Goal: Task Accomplishment & Management: Complete application form

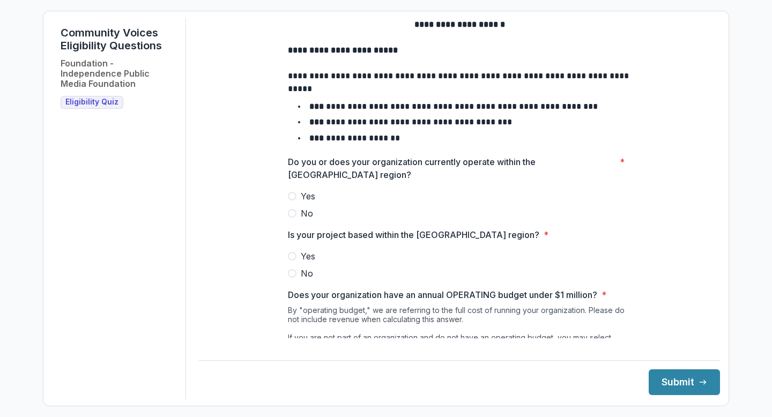
scroll to position [28, 0]
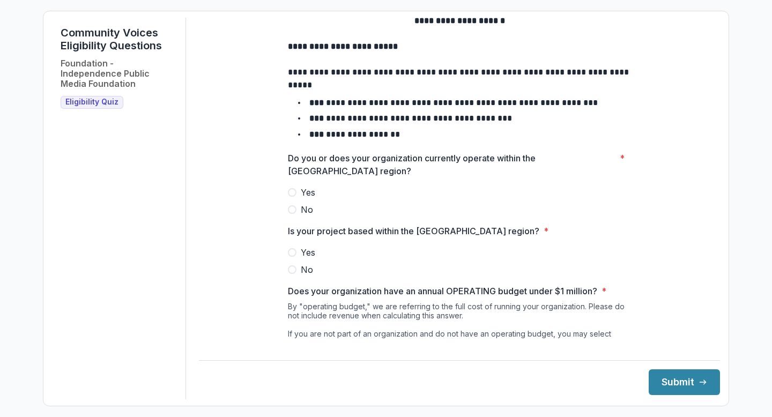
click at [301, 199] on span "Yes" at bounding box center [308, 192] width 14 height 13
click at [301, 259] on span "Yes" at bounding box center [308, 252] width 14 height 13
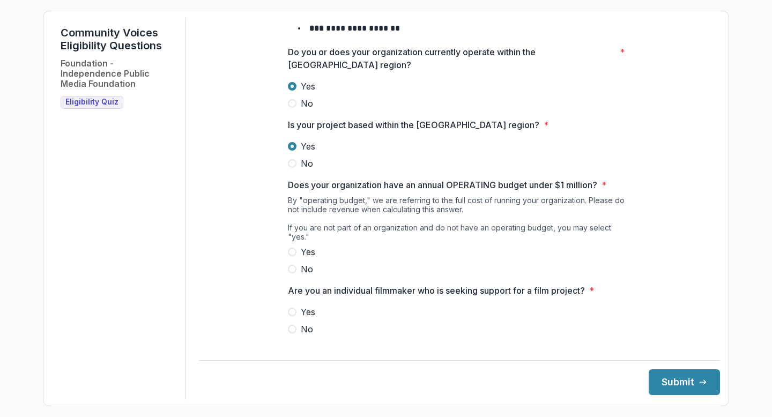
scroll to position [140, 0]
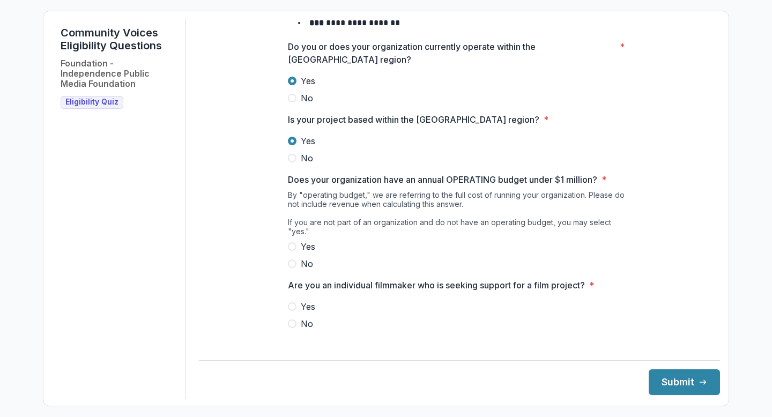
click at [301, 251] on span "Yes" at bounding box center [308, 246] width 14 height 13
click at [297, 323] on label "No" at bounding box center [459, 324] width 343 height 13
click at [707, 373] on button "Submit" at bounding box center [684, 383] width 71 height 26
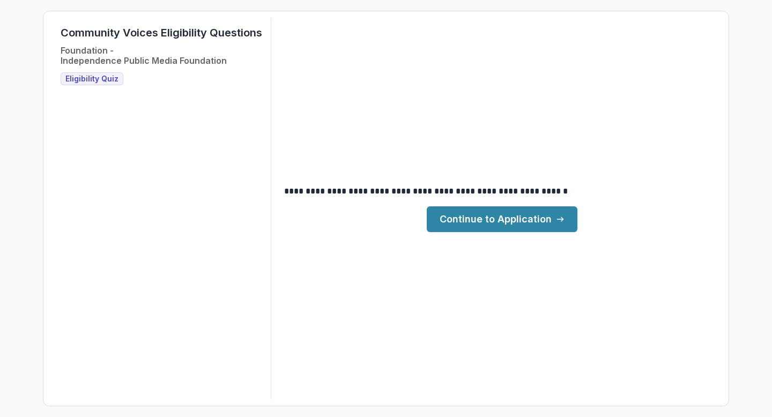
click at [567, 225] on link "Continue to Application" at bounding box center [502, 220] width 151 height 26
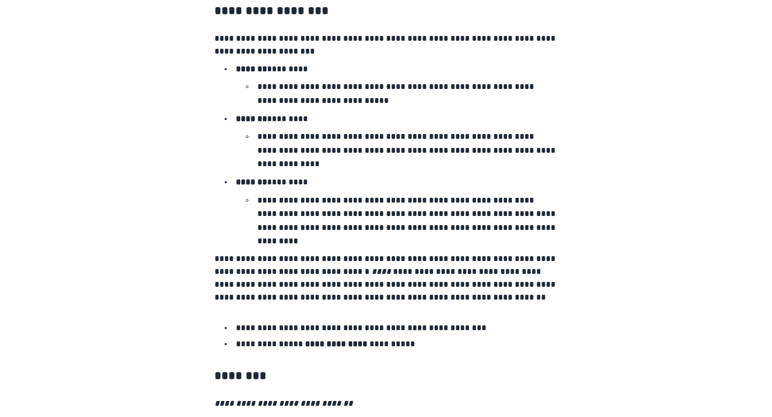
scroll to position [1811, 0]
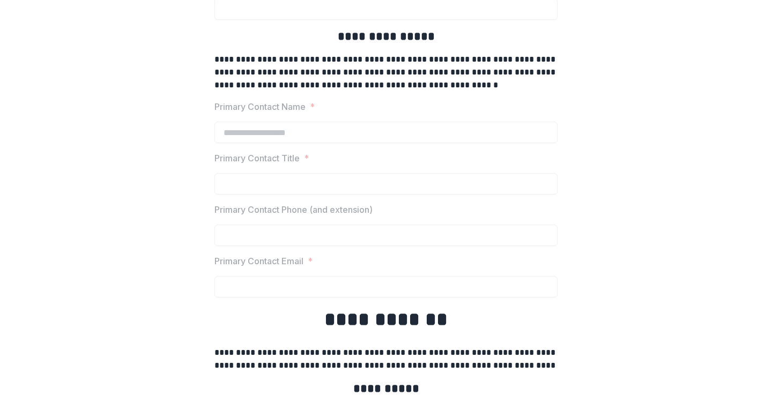
scroll to position [2523, 0]
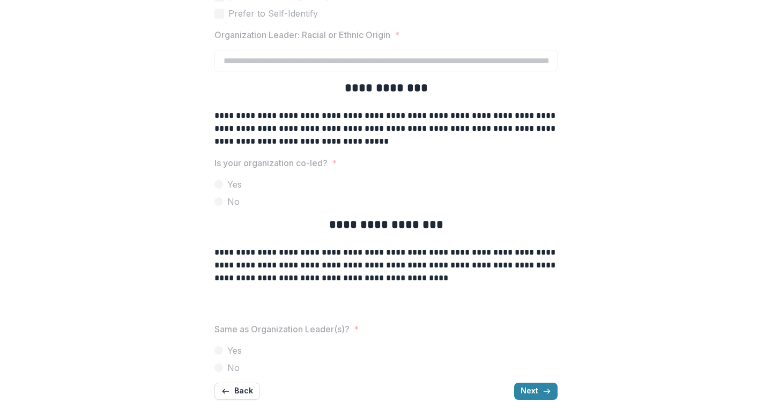
click at [322, 133] on p "**********" at bounding box center [386, 128] width 343 height 39
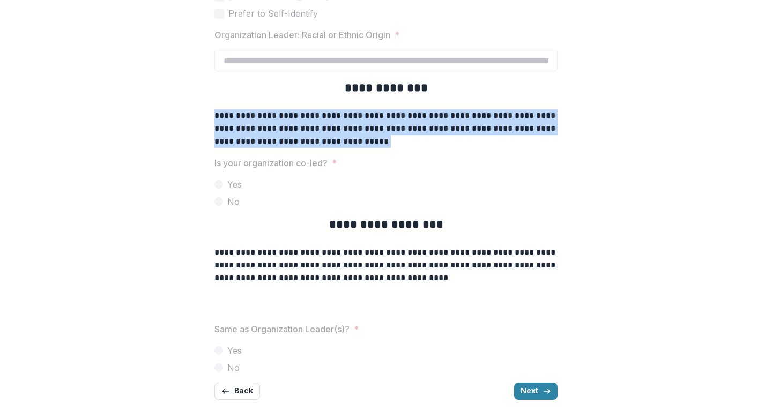
click at [322, 133] on p "**********" at bounding box center [386, 128] width 343 height 39
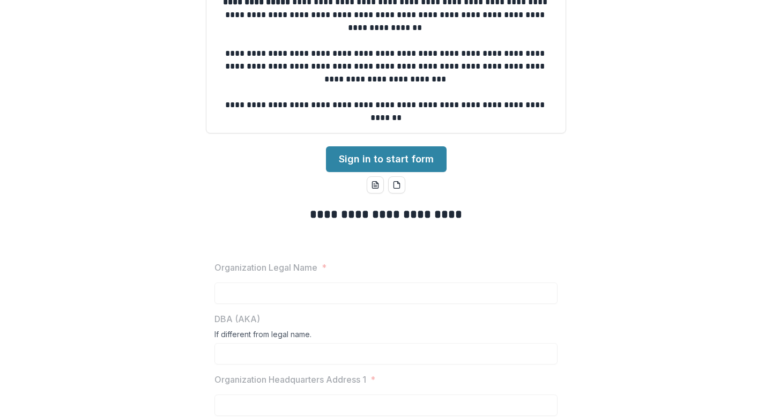
scroll to position [75, 0]
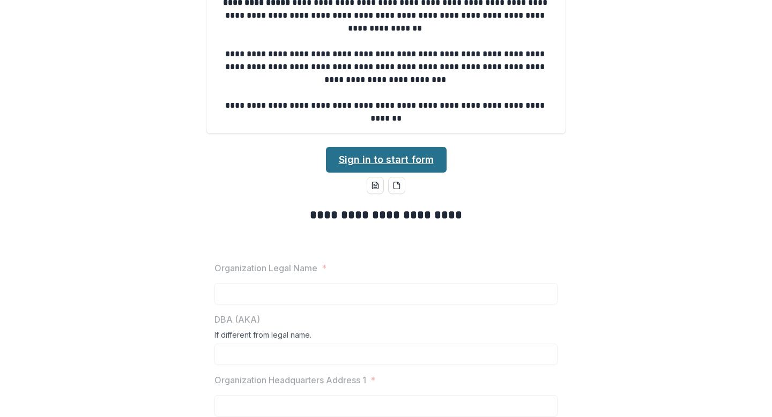
click at [404, 154] on link "Sign in to start form" at bounding box center [386, 160] width 121 height 26
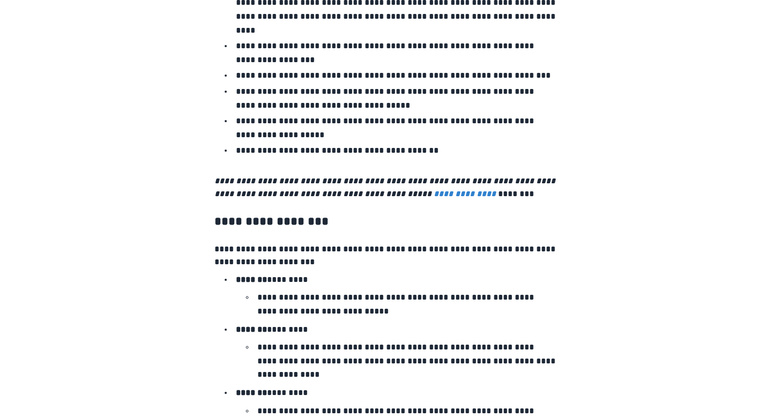
scroll to position [1811, 0]
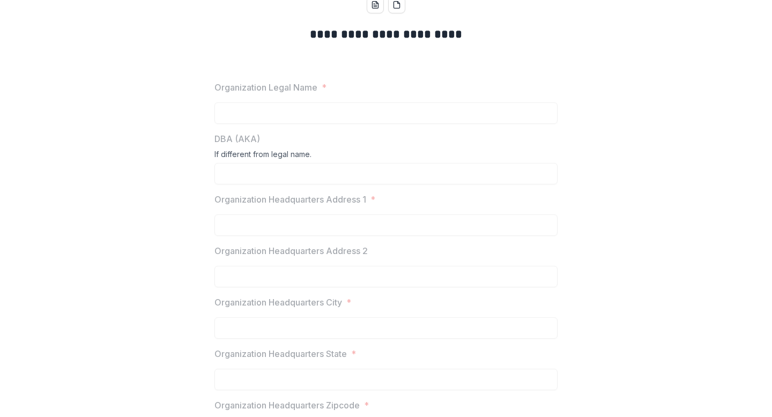
scroll to position [252, 0]
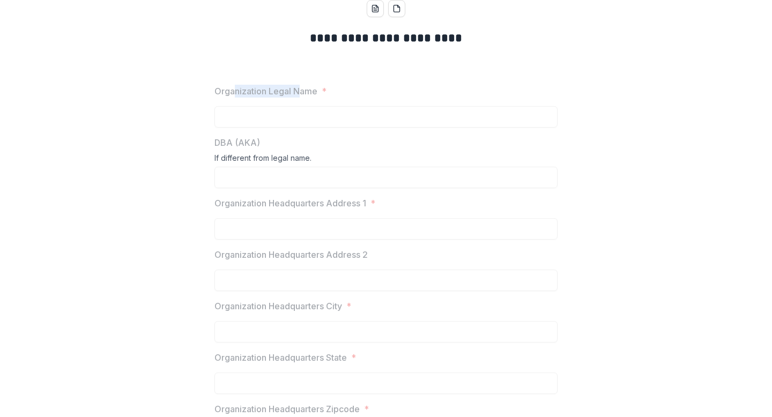
drag, startPoint x: 298, startPoint y: 89, endPoint x: 231, endPoint y: 88, distance: 67.1
click at [231, 88] on p "Organization Legal Name" at bounding box center [266, 91] width 103 height 13
drag, startPoint x: 209, startPoint y: 92, endPoint x: 313, endPoint y: 92, distance: 103.5
copy p "Organization Legal Nam"
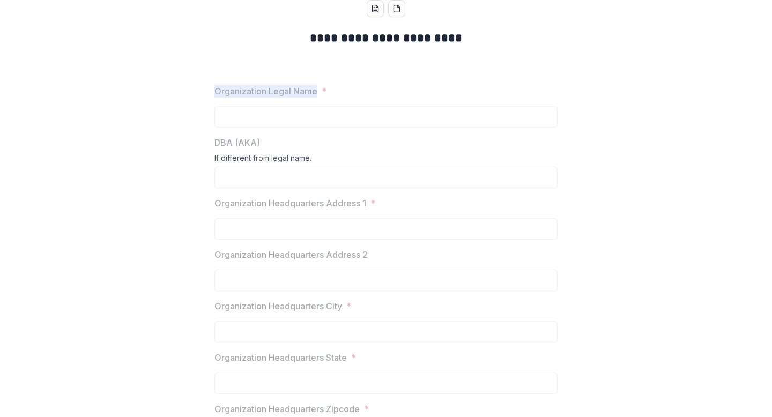
click at [315, 92] on p "Organization Legal Name" at bounding box center [266, 91] width 103 height 13
copy p "Organization Legal Name"
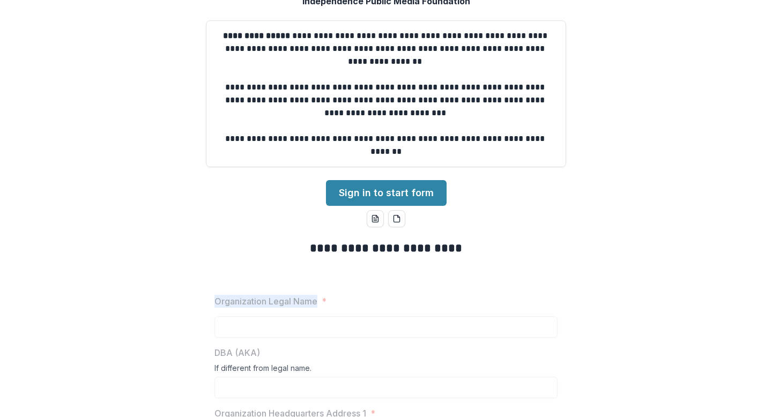
scroll to position [0, 0]
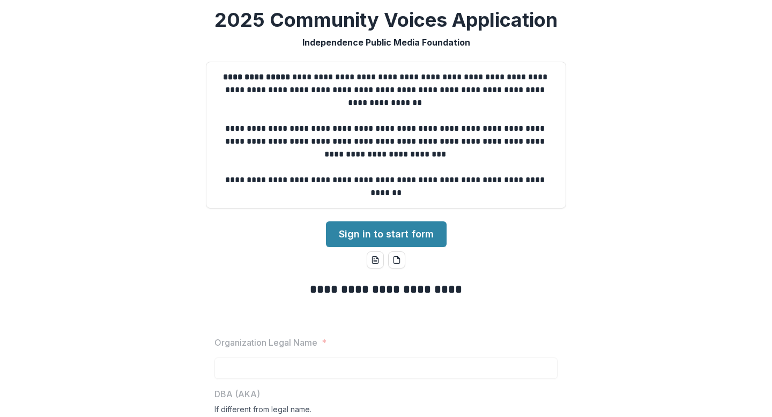
click at [476, 14] on h2 "2025 Community Voices Application" at bounding box center [386, 20] width 343 height 23
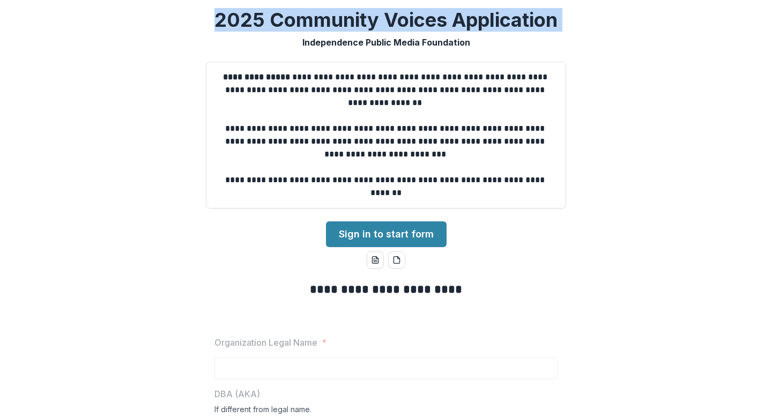
click at [476, 14] on h2 "2025 Community Voices Application" at bounding box center [386, 20] width 343 height 23
copy h2 "2025 Community Voices Application"
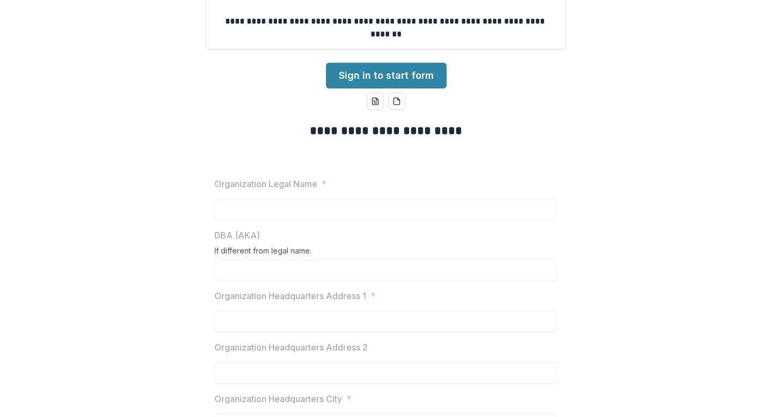
scroll to position [182, 0]
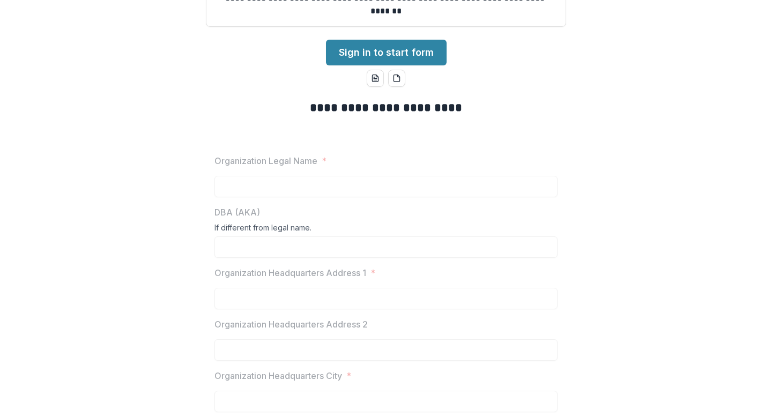
click at [269, 159] on p "Organization Legal Name" at bounding box center [266, 160] width 103 height 13
copy p "Organization Legal Name"
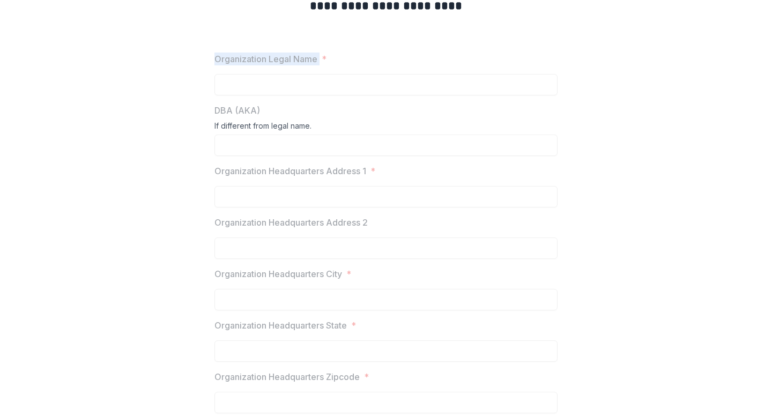
scroll to position [307, 0]
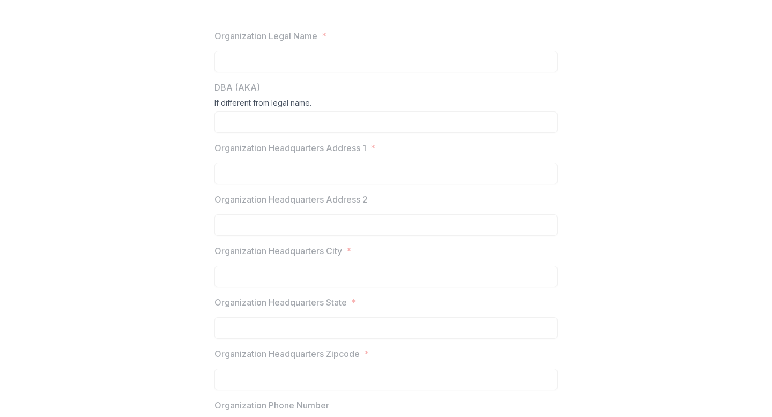
click at [283, 144] on p "Organization Headquarters Address 1" at bounding box center [291, 148] width 152 height 13
copy p "Organization Headquarters Address 1"
click at [288, 194] on p "Organization Headquarters Address 2" at bounding box center [291, 199] width 153 height 13
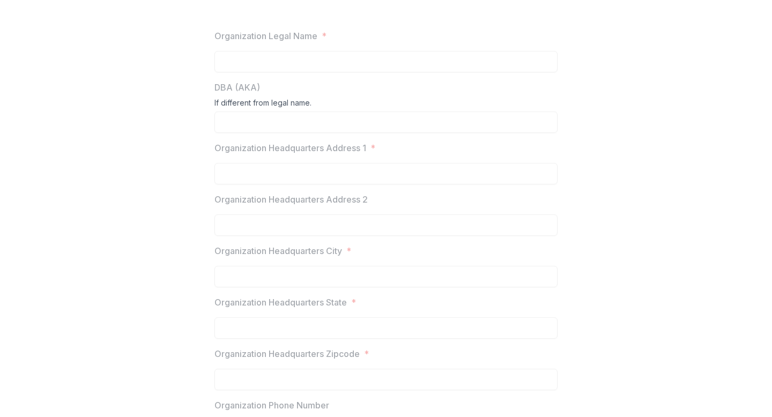
click at [288, 194] on p "Organization Headquarters Address 2" at bounding box center [291, 199] width 153 height 13
copy p "Organization Headquarters Address 2"
click at [286, 251] on p "Organization Headquarters City" at bounding box center [279, 251] width 128 height 13
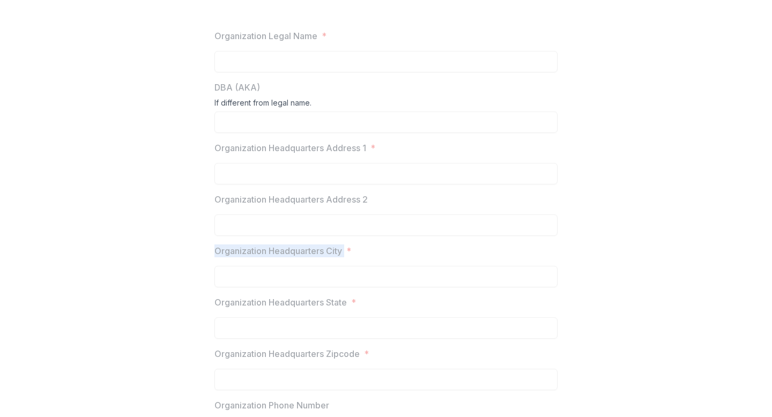
click at [286, 251] on p "Organization Headquarters City" at bounding box center [279, 251] width 128 height 13
copy p "Organization Headquarters City"
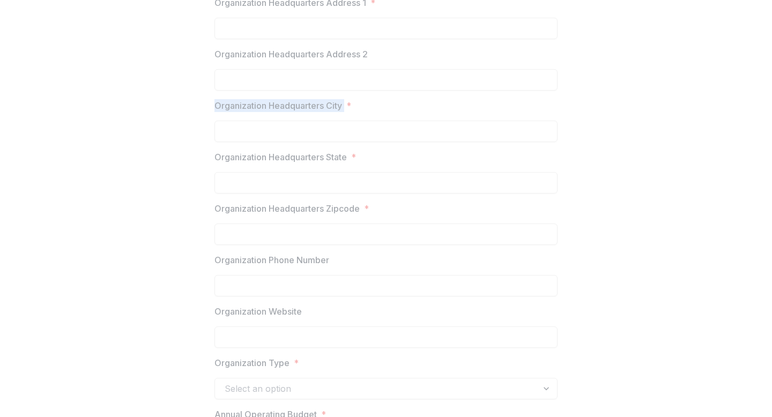
scroll to position [451, 0]
click at [328, 158] on p "Organization Headquarters State" at bounding box center [281, 158] width 132 height 13
copy p "Organization Headquarters State"
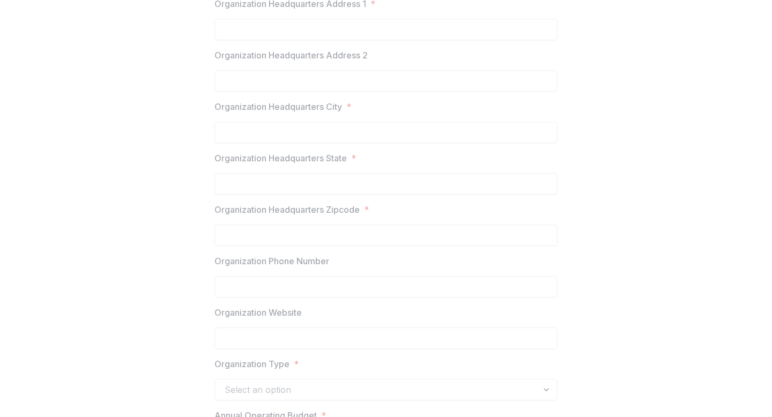
click at [312, 204] on p "Organization Headquarters Zipcode" at bounding box center [287, 209] width 145 height 13
click at [311, 204] on p "Organization Headquarters Zipcode" at bounding box center [287, 209] width 145 height 13
copy p "Organization Headquarters Zipcode"
click at [296, 259] on p "Organization Phone Number" at bounding box center [272, 261] width 115 height 13
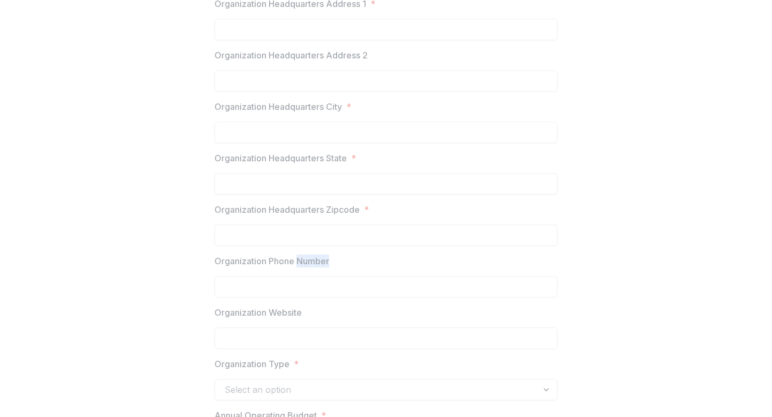
click at [296, 259] on p "Organization Phone Number" at bounding box center [272, 261] width 115 height 13
copy p "Organization Phone Number"
click at [267, 315] on p "Organization Website" at bounding box center [258, 312] width 87 height 13
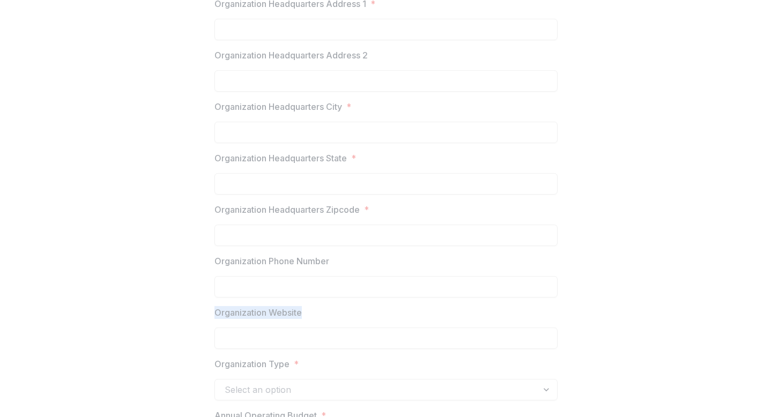
click at [267, 315] on p "Organization Website" at bounding box center [258, 312] width 87 height 13
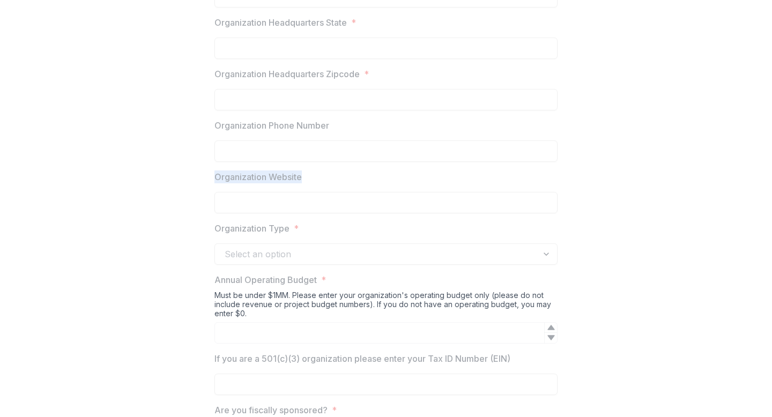
scroll to position [591, 0]
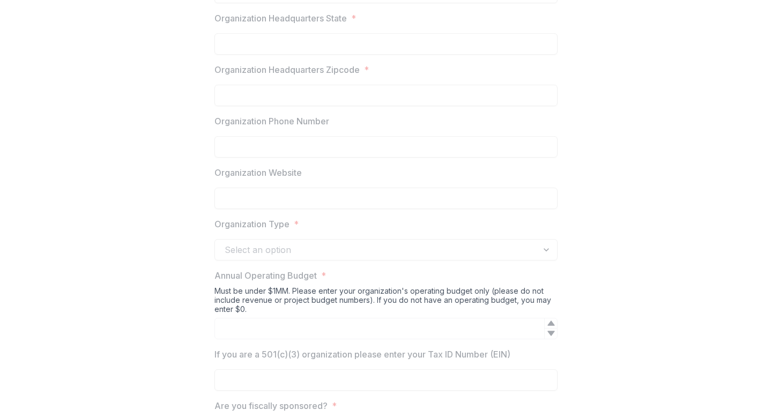
click at [269, 218] on p "Organization Type" at bounding box center [252, 224] width 75 height 13
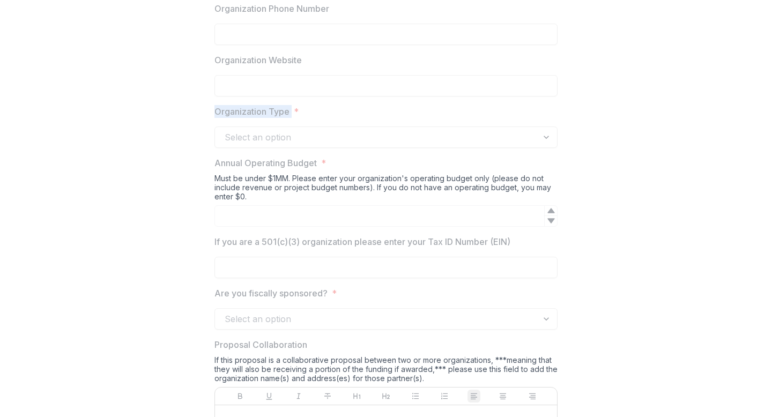
scroll to position [727, 0]
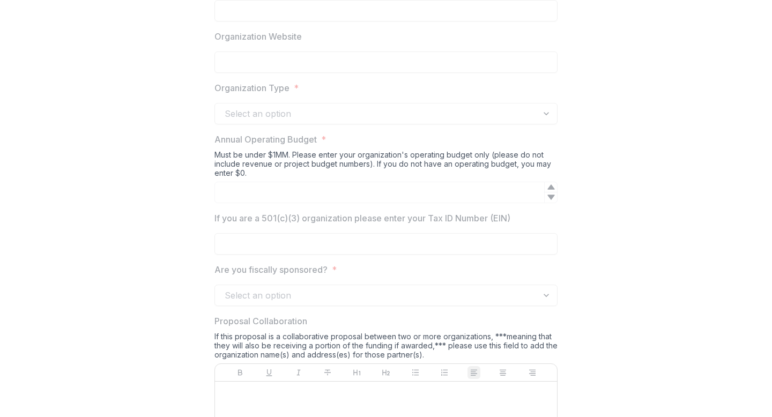
click at [286, 140] on p "Annual Operating Budget" at bounding box center [266, 139] width 102 height 13
click at [282, 216] on p "If you are a 501(c)(3) organization please enter your Tax ID Number (EIN)" at bounding box center [363, 218] width 296 height 13
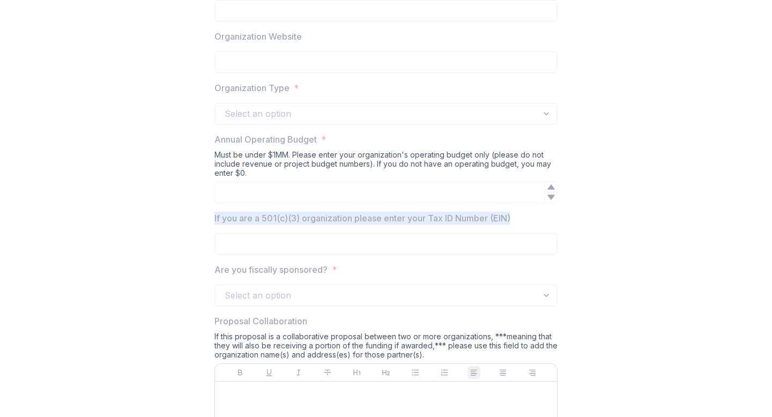
click at [282, 216] on p "If you are a 501(c)(3) organization please enter your Tax ID Number (EIN)" at bounding box center [363, 218] width 296 height 13
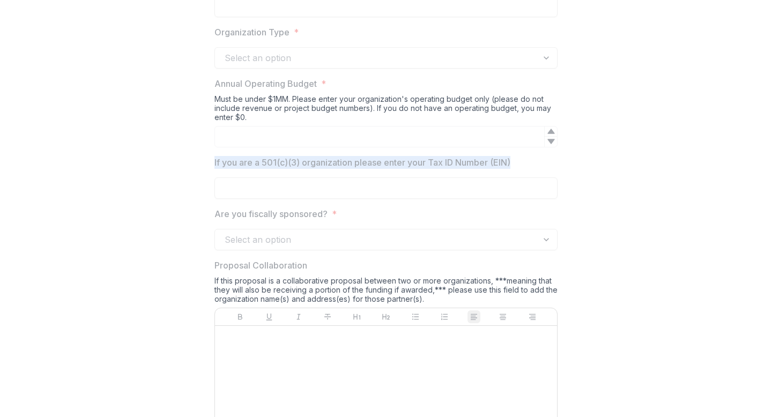
scroll to position [812, 0]
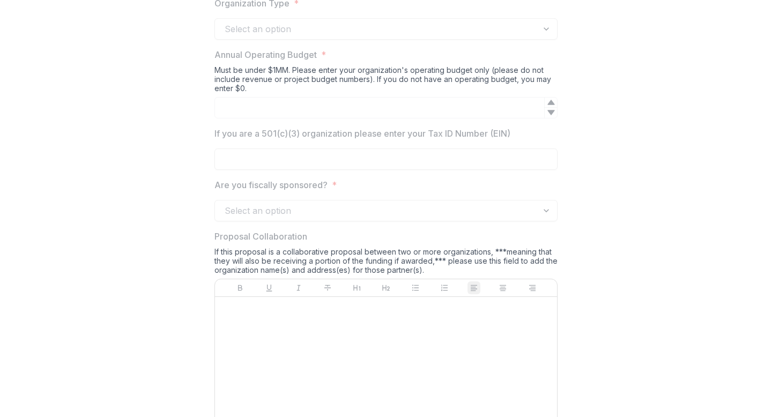
click at [293, 185] on p "Are you fiscally sponsored?" at bounding box center [271, 185] width 113 height 13
click at [291, 185] on p "Are you fiscally sponsored?" at bounding box center [271, 185] width 113 height 13
click at [274, 237] on p "Proposal Collaboration" at bounding box center [261, 236] width 93 height 13
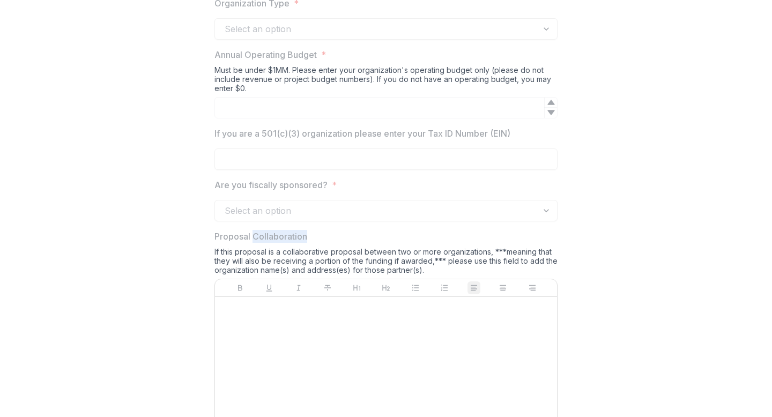
click at [274, 237] on p "Proposal Collaboration" at bounding box center [261, 236] width 93 height 13
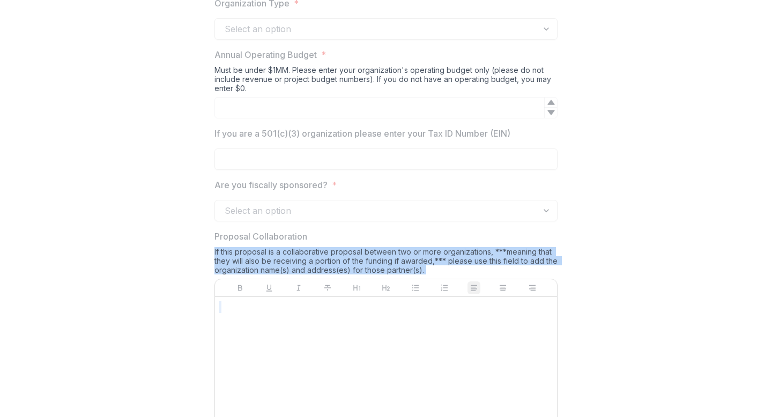
drag, startPoint x: 208, startPoint y: 253, endPoint x: 435, endPoint y: 265, distance: 227.2
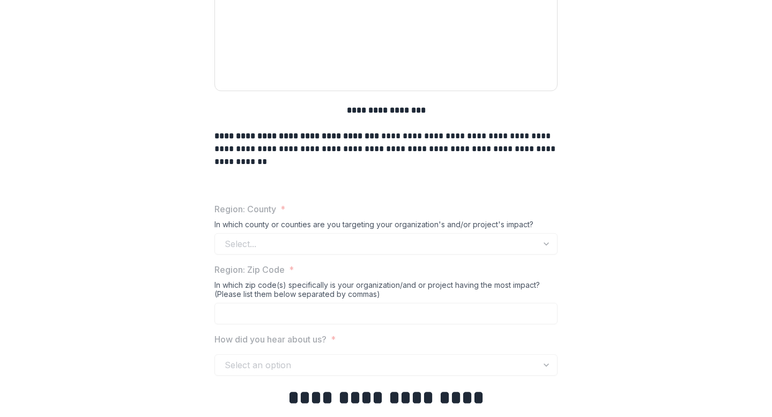
scroll to position [1190, 0]
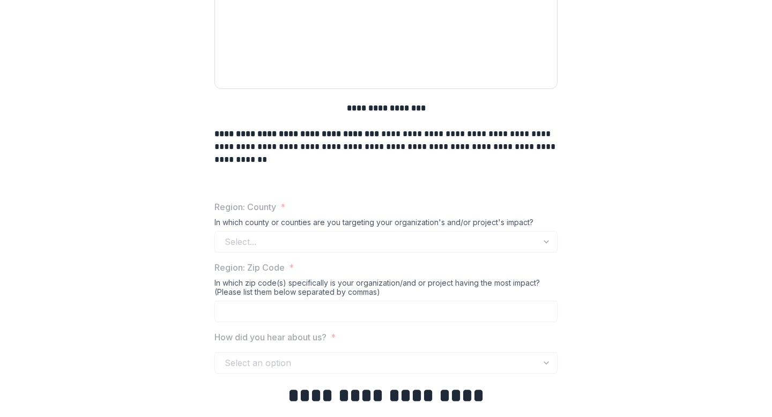
click at [264, 205] on p "Region: County" at bounding box center [246, 207] width 62 height 13
click at [310, 237] on div "Select..." at bounding box center [386, 241] width 343 height 21
click at [252, 271] on p "Region: Zip Code" at bounding box center [250, 267] width 70 height 13
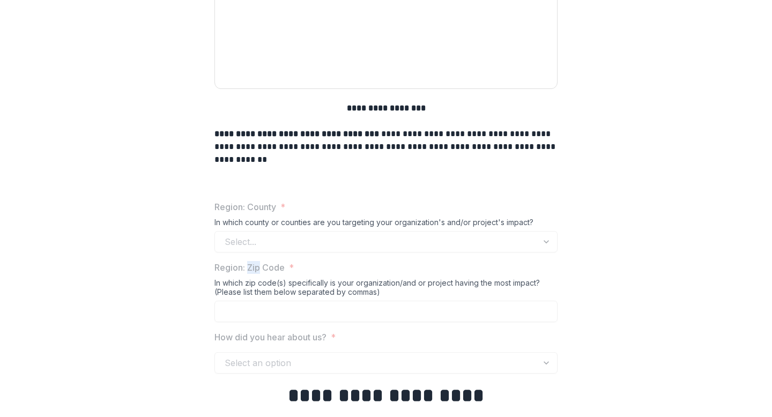
click at [252, 271] on p "Region: Zip Code" at bounding box center [250, 267] width 70 height 13
click at [251, 285] on div "In which zip code(s) specifically is your organization/and or project having th…" at bounding box center [386, 289] width 343 height 23
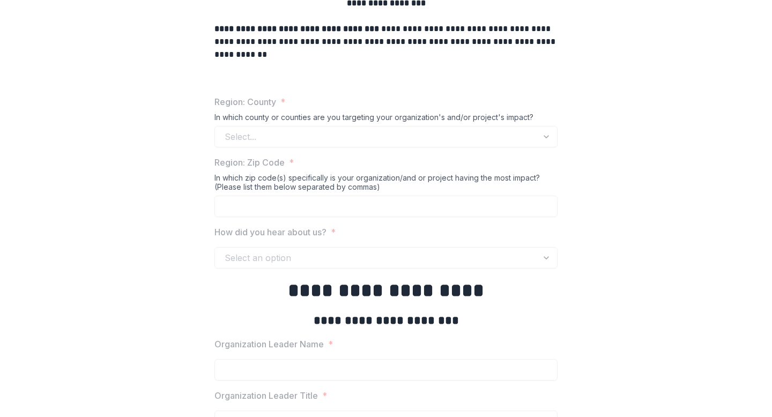
scroll to position [1296, 0]
click at [298, 227] on p "How did you hear about us?" at bounding box center [271, 231] width 112 height 13
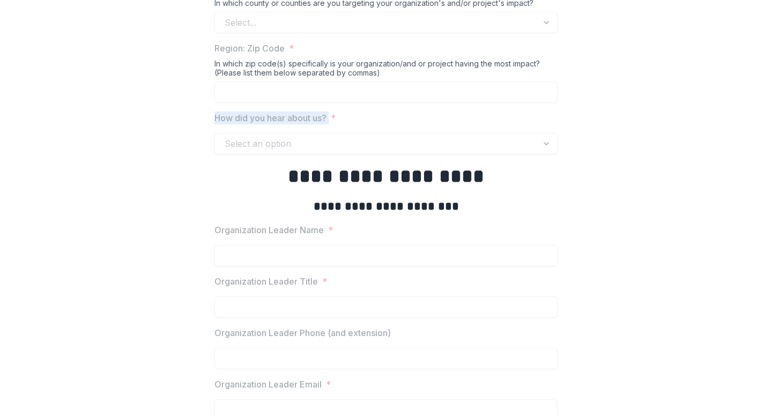
scroll to position [1419, 0]
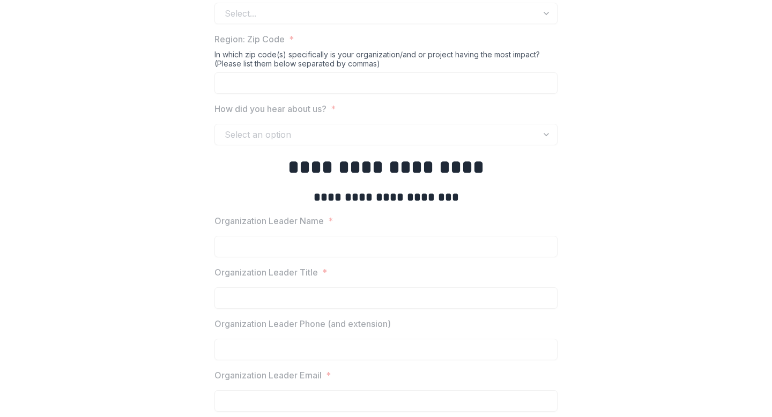
click at [278, 224] on p "Organization Leader Name" at bounding box center [269, 221] width 109 height 13
click at [263, 263] on div "**********" at bounding box center [386, 183] width 343 height 2658
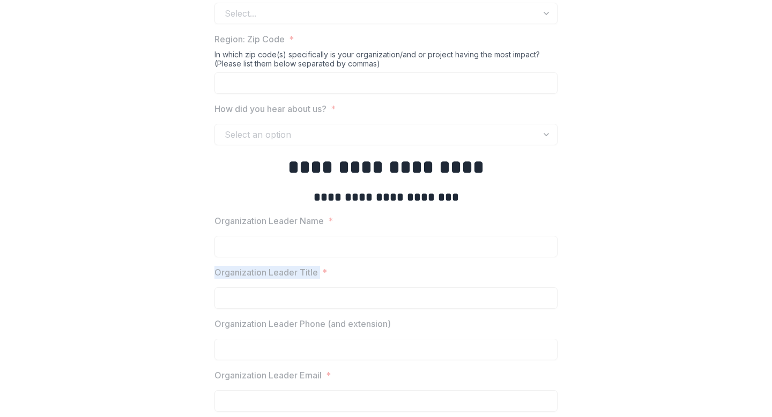
click at [263, 263] on div "**********" at bounding box center [386, 183] width 343 height 2658
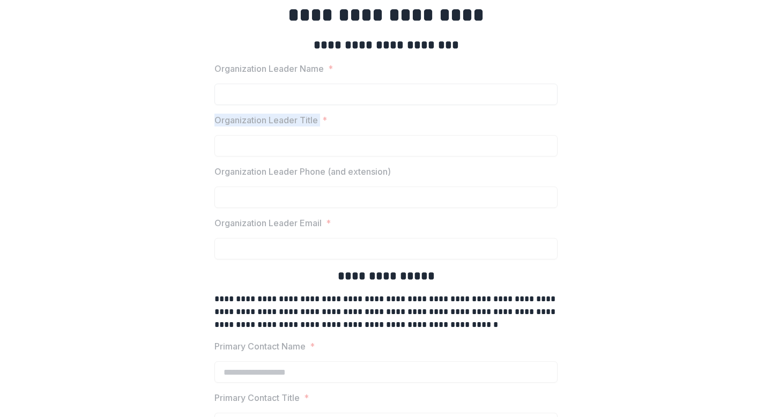
scroll to position [1597, 0]
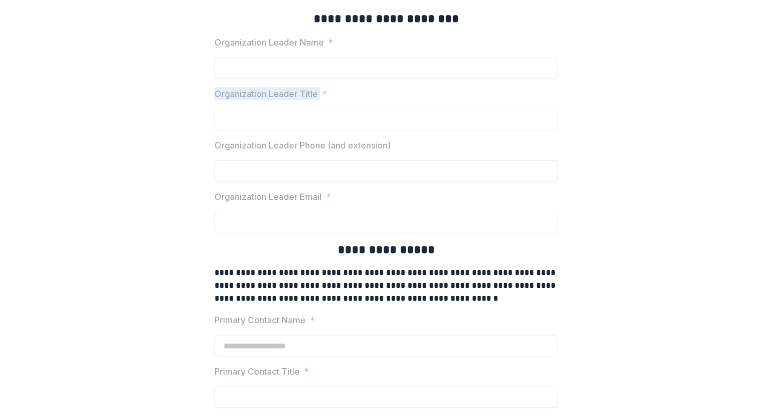
click at [331, 145] on p "Organization Leader Phone (and extension)" at bounding box center [303, 145] width 176 height 13
click at [299, 198] on p "Organization Leader Email" at bounding box center [268, 196] width 107 height 13
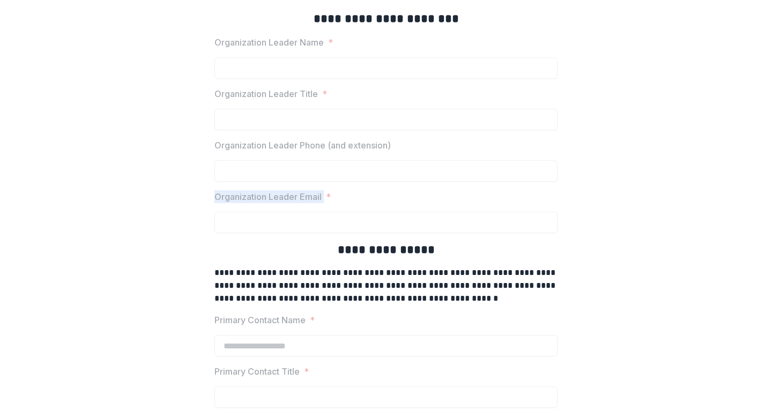
click at [299, 198] on p "Organization Leader Email" at bounding box center [268, 196] width 107 height 13
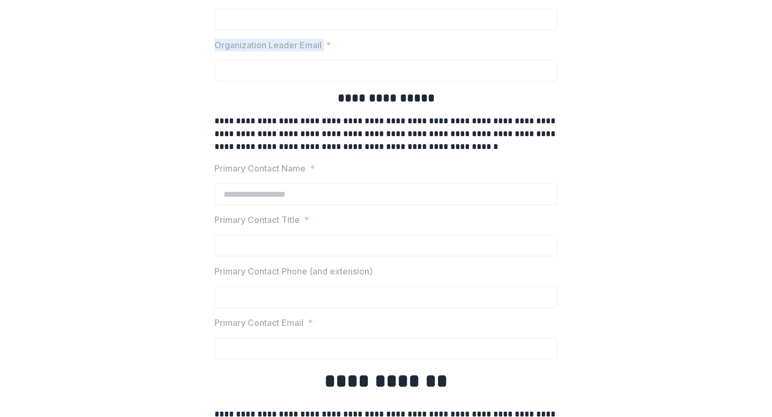
scroll to position [1767, 0]
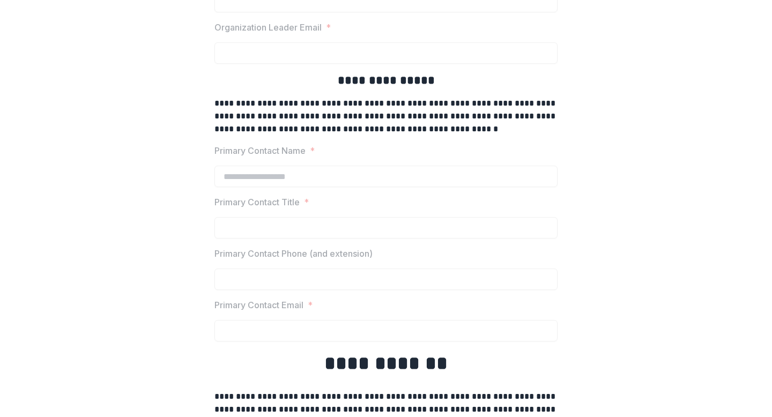
click at [284, 150] on p "Primary Contact Name" at bounding box center [260, 150] width 91 height 13
click at [273, 203] on p "Primary Contact Title" at bounding box center [257, 202] width 85 height 13
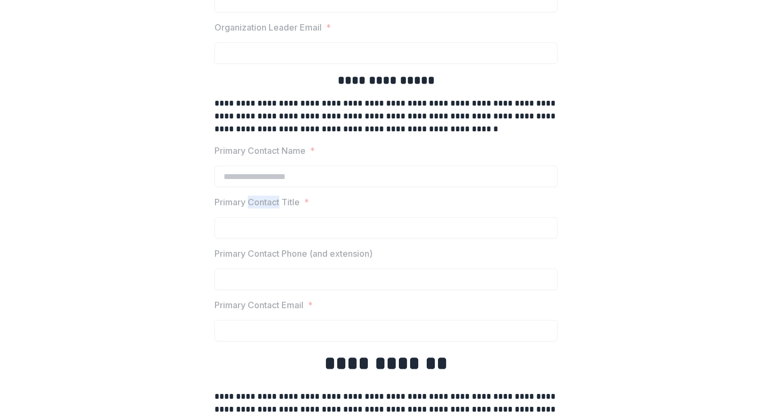
click at [273, 203] on p "Primary Contact Title" at bounding box center [257, 202] width 85 height 13
click at [301, 253] on p "Primary Contact Phone (and extension)" at bounding box center [294, 253] width 158 height 13
click at [278, 307] on p "Primary Contact Email" at bounding box center [259, 305] width 89 height 13
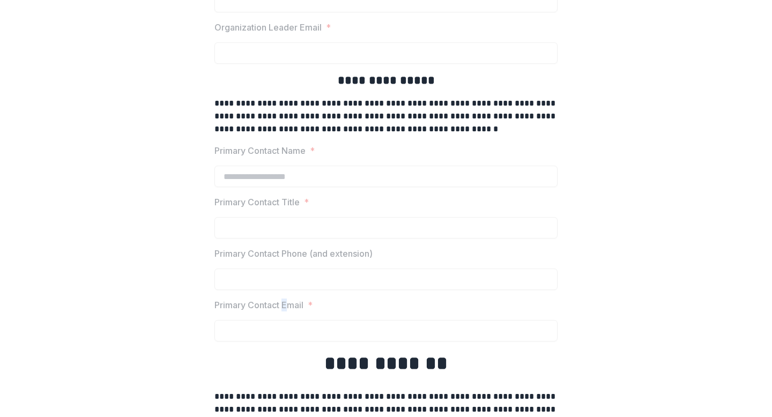
click at [278, 307] on p "Primary Contact Email" at bounding box center [259, 305] width 89 height 13
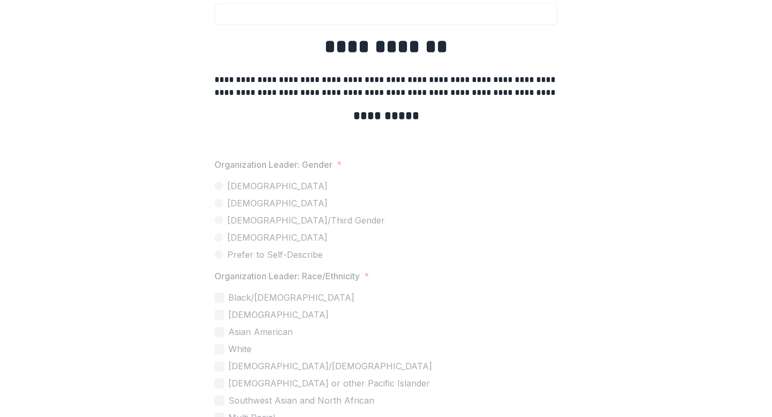
scroll to position [2085, 0]
click at [372, 46] on h1 "**********" at bounding box center [386, 45] width 343 height 27
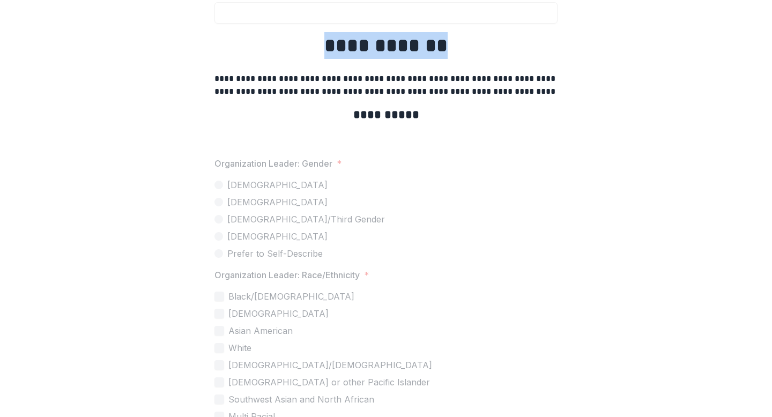
click at [372, 46] on h1 "**********" at bounding box center [386, 45] width 343 height 27
click at [376, 116] on h2 "**********" at bounding box center [386, 115] width 343 height 17
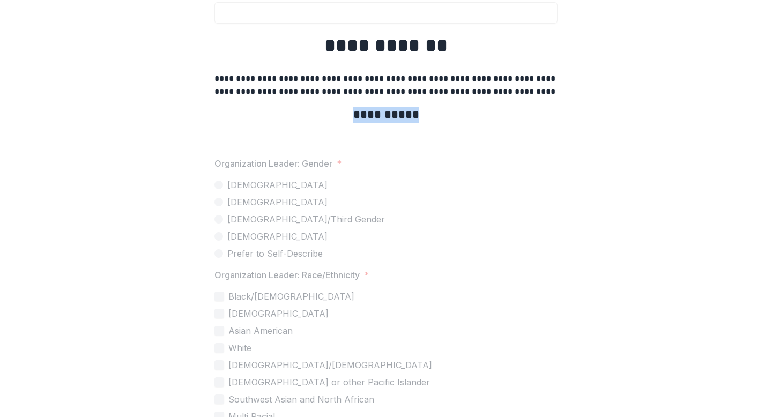
click at [284, 167] on p "Organization Leader: Gender" at bounding box center [274, 163] width 118 height 13
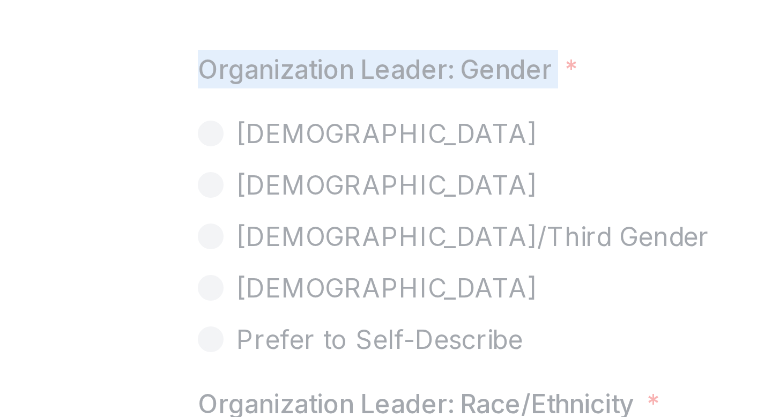
scroll to position [2072, 0]
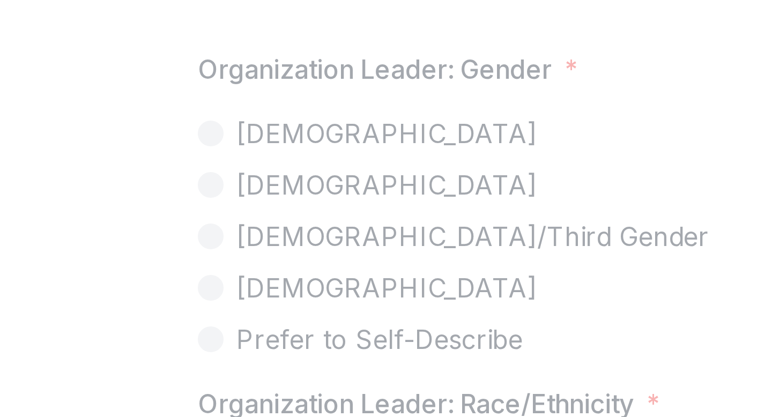
click at [369, 234] on label "[DEMOGRAPHIC_DATA]/Third Gender" at bounding box center [386, 232] width 343 height 13
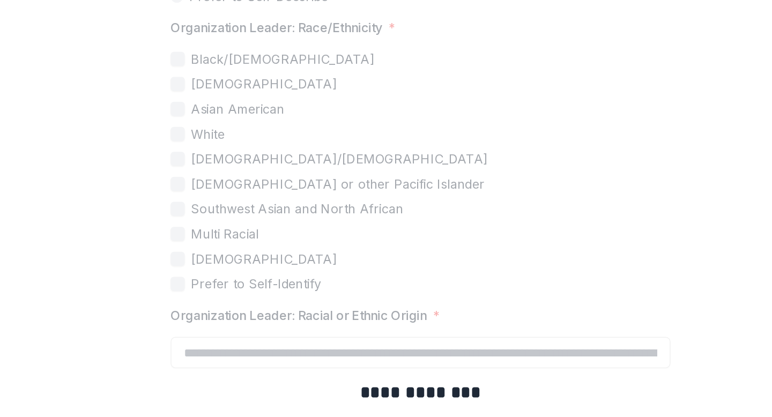
scroll to position [2274, 0]
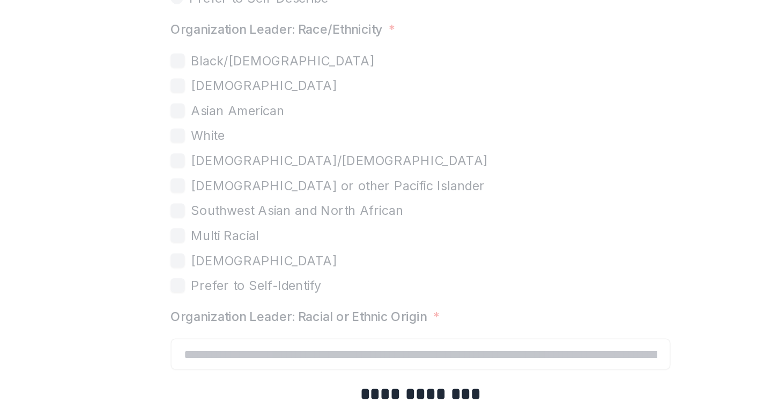
click at [323, 87] on p "Organization Leader: Race/Ethnicity" at bounding box center [287, 85] width 145 height 13
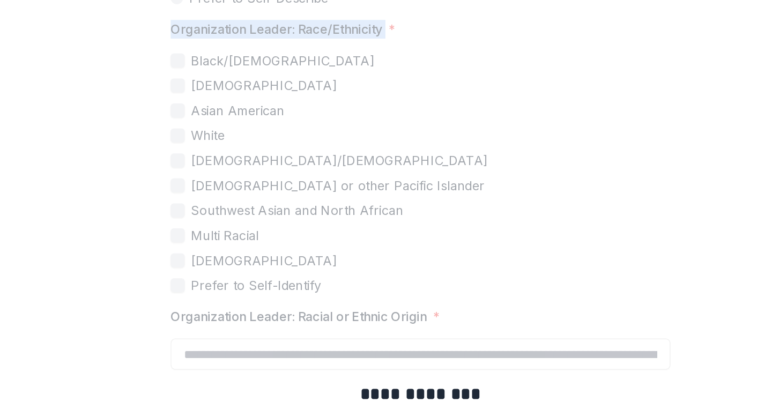
click at [323, 87] on p "Organization Leader: Race/Ethnicity" at bounding box center [287, 85] width 145 height 13
click at [300, 108] on span "Black/[DEMOGRAPHIC_DATA]" at bounding box center [292, 107] width 126 height 13
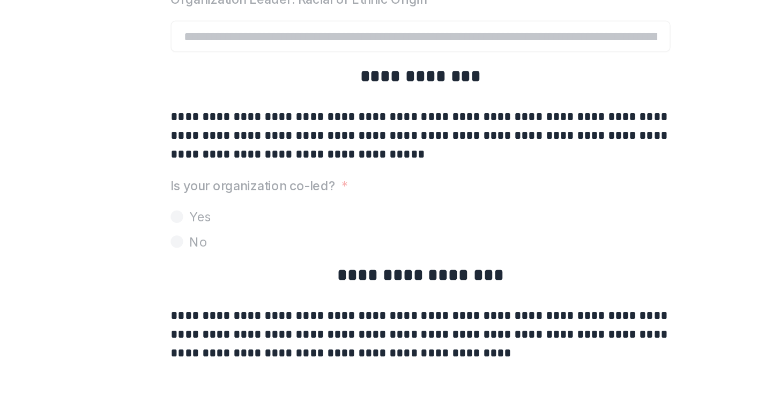
scroll to position [2523, 0]
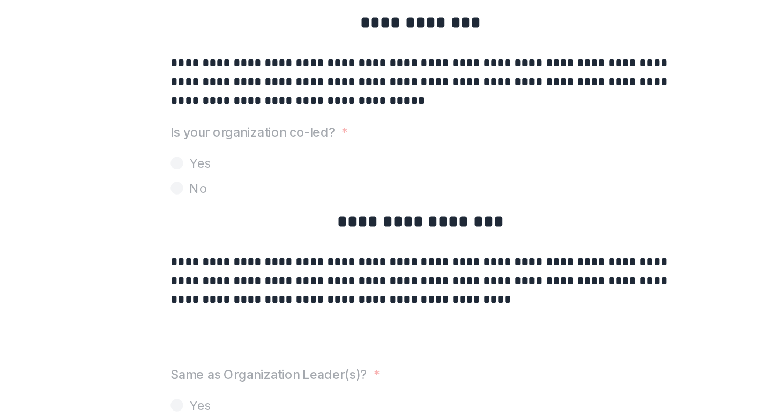
click at [347, 130] on p "**********" at bounding box center [386, 128] width 343 height 39
click at [301, 164] on p "Is your organization co-led?" at bounding box center [271, 163] width 113 height 13
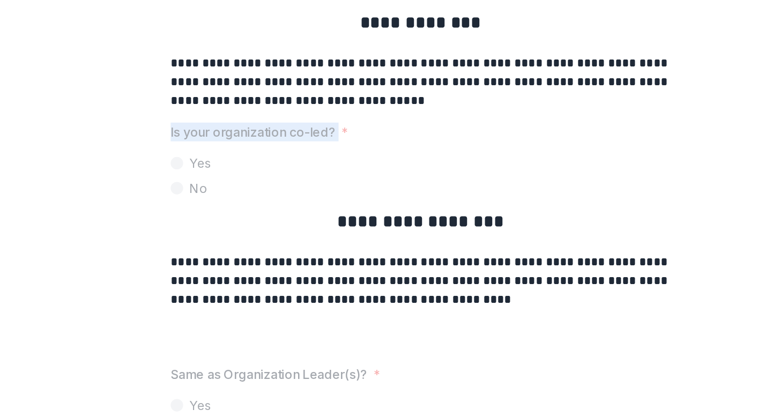
click at [301, 164] on p "Is your organization co-led?" at bounding box center [271, 163] width 113 height 13
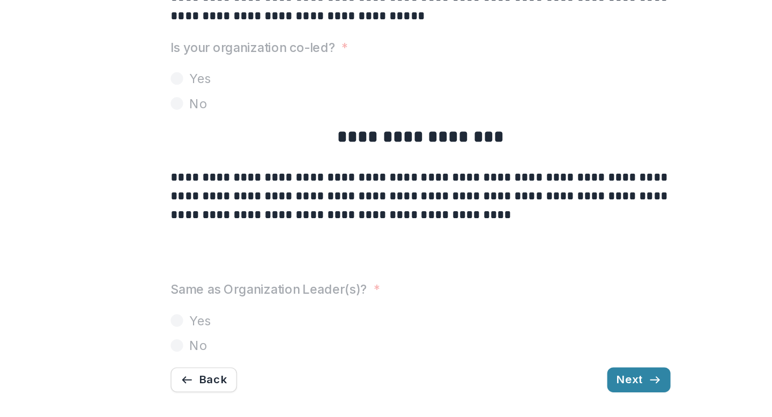
click at [312, 262] on p "**********" at bounding box center [386, 265] width 343 height 39
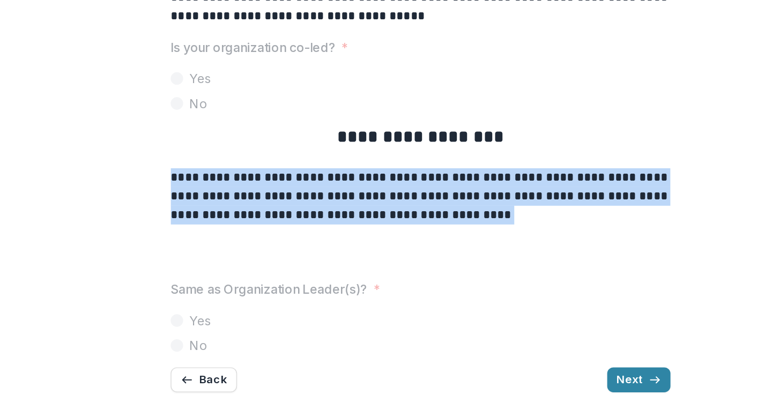
click at [312, 262] on p "**********" at bounding box center [386, 265] width 343 height 39
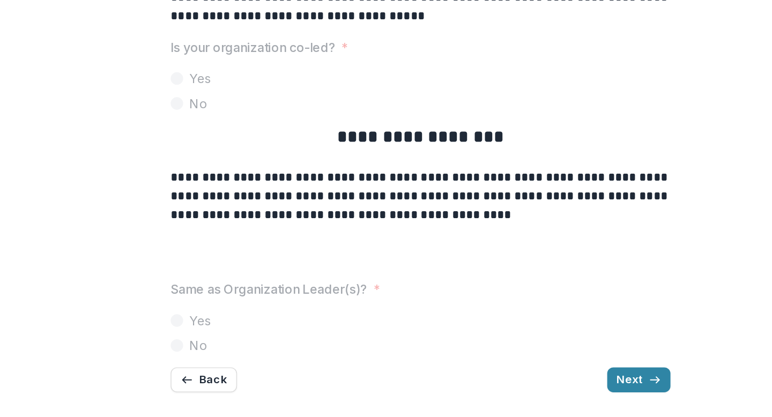
click at [285, 334] on p "Same as Organization Leader(s)?" at bounding box center [282, 329] width 135 height 13
click at [529, 387] on button "Next" at bounding box center [535, 391] width 43 height 17
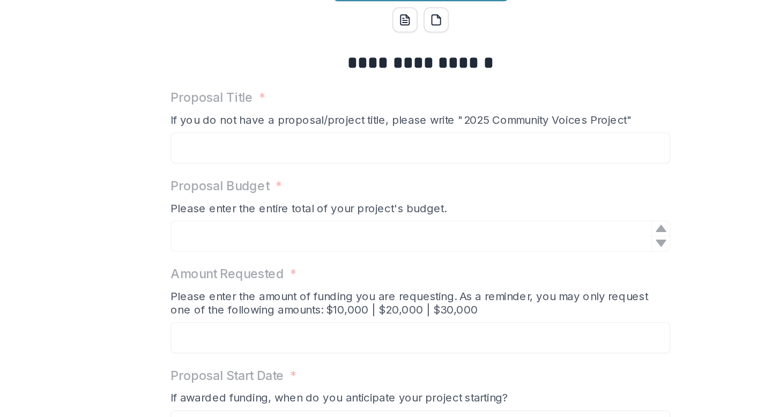
scroll to position [123, 0]
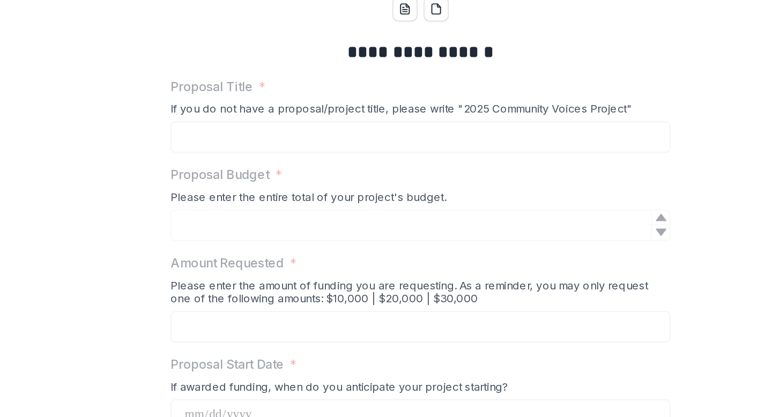
click at [239, 191] on p "Proposal Title" at bounding box center [243, 189] width 56 height 13
click at [246, 250] on p "Proposal Budget" at bounding box center [249, 250] width 68 height 13
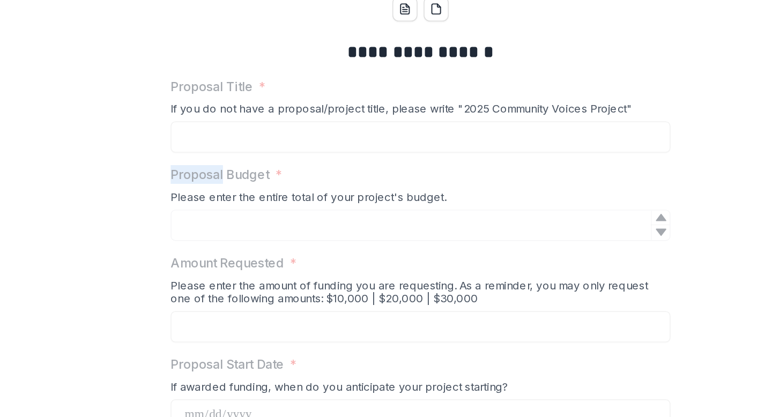
click at [246, 250] on p "Proposal Budget" at bounding box center [249, 250] width 68 height 13
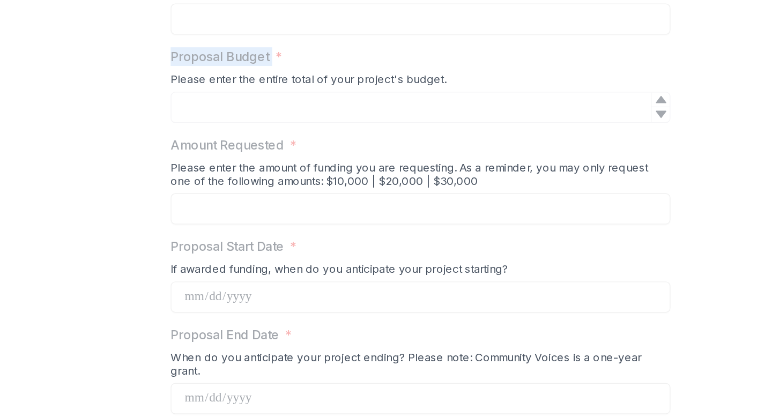
scroll to position [220, 0]
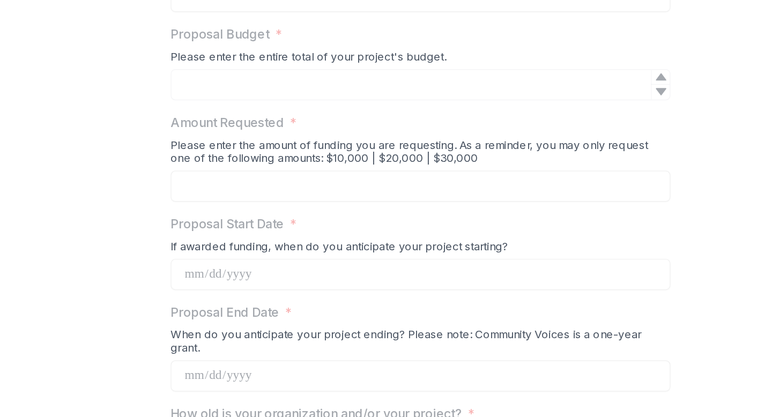
click at [266, 213] on p "Amount Requested" at bounding box center [254, 214] width 78 height 13
click at [254, 216] on p "Amount Requested" at bounding box center [254, 214] width 78 height 13
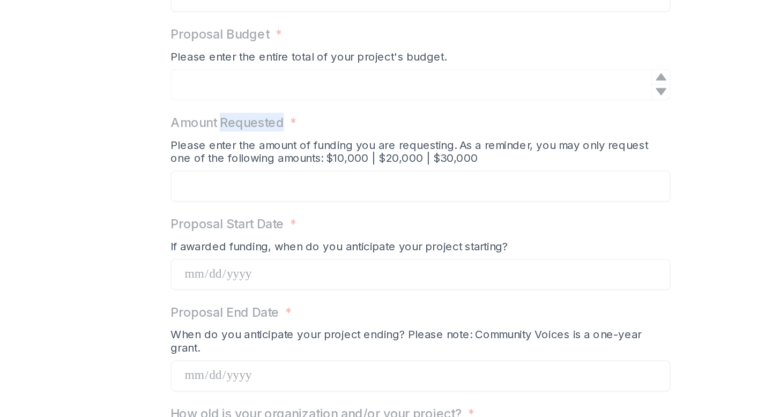
click at [254, 216] on p "Amount Requested" at bounding box center [254, 214] width 78 height 13
click at [260, 212] on p "Amount Requested" at bounding box center [254, 214] width 78 height 13
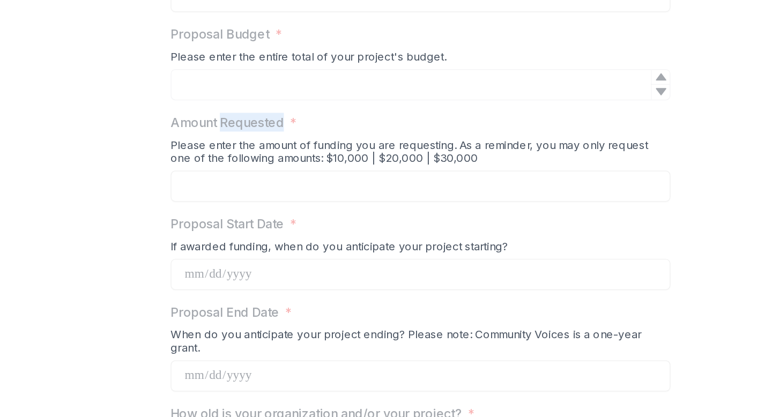
click at [260, 212] on p "Amount Requested" at bounding box center [254, 214] width 78 height 13
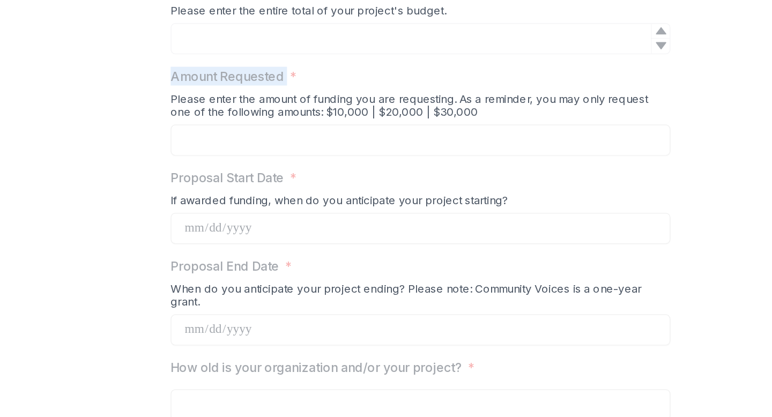
scroll to position [269, 0]
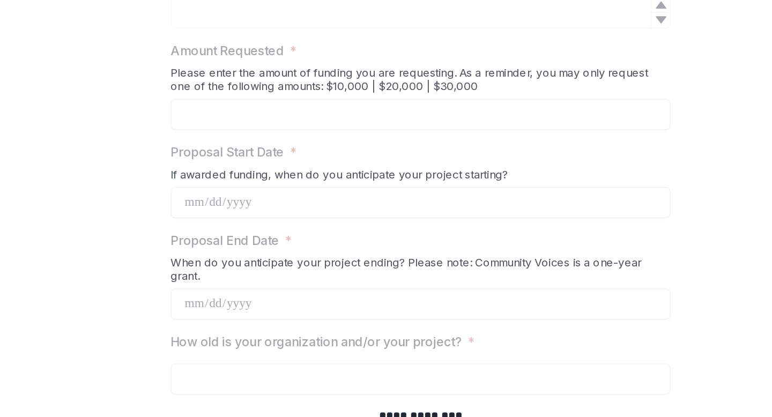
click at [256, 233] on p "Proposal Start Date" at bounding box center [254, 235] width 78 height 13
click at [267, 293] on p "Proposal End Date" at bounding box center [252, 295] width 75 height 13
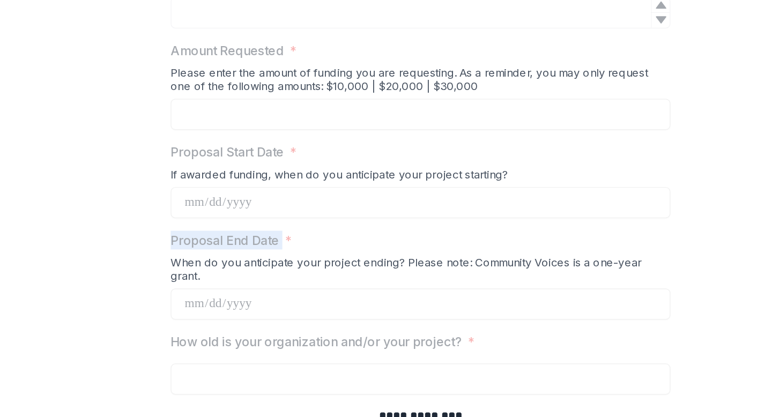
click at [267, 293] on p "Proposal End Date" at bounding box center [252, 295] width 75 height 13
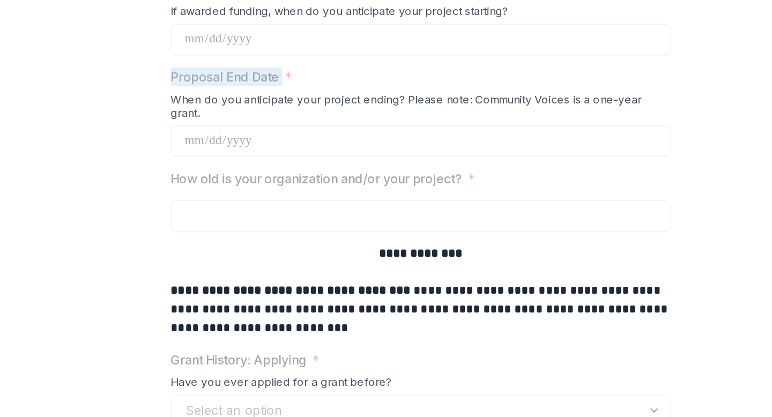
scroll to position [383, 0]
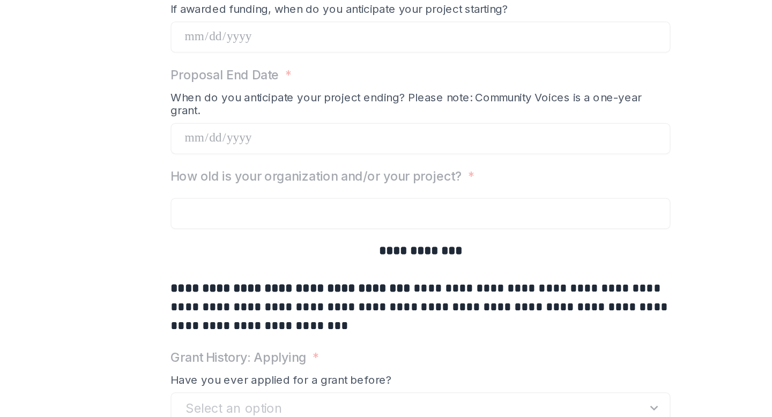
click at [287, 252] on p "How old is your organization and/or your project?" at bounding box center [315, 251] width 200 height 13
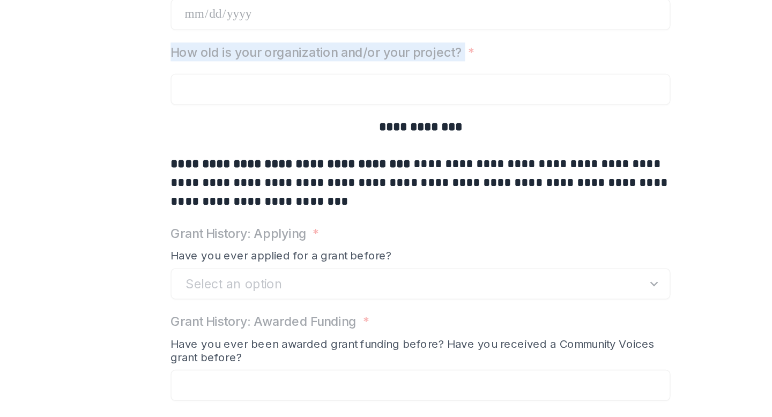
scroll to position [471, 0]
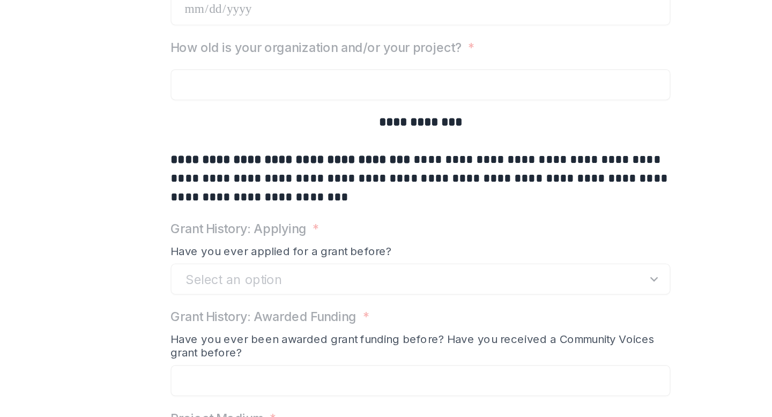
click at [298, 299] on div "Have you ever applied for a grant before?" at bounding box center [386, 304] width 343 height 13
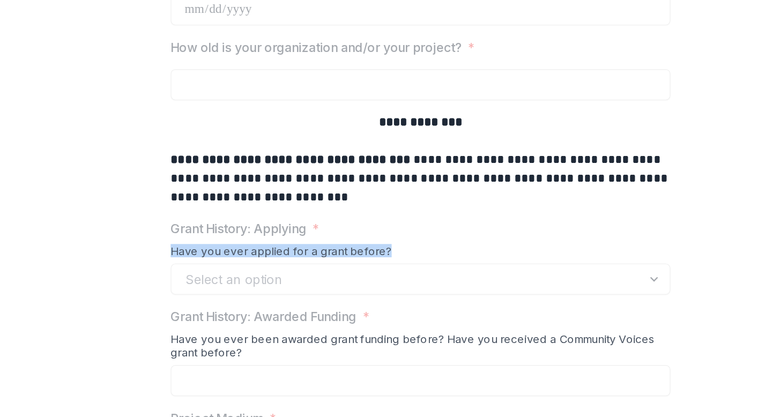
click at [298, 299] on div "Have you ever applied for a grant before?" at bounding box center [386, 304] width 343 height 13
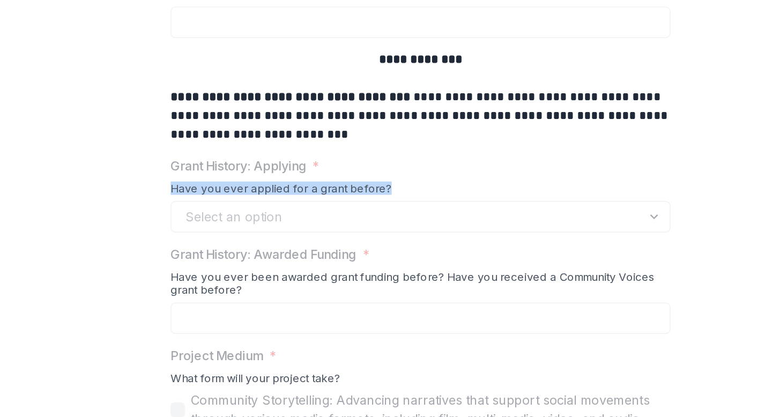
scroll to position [525, 0]
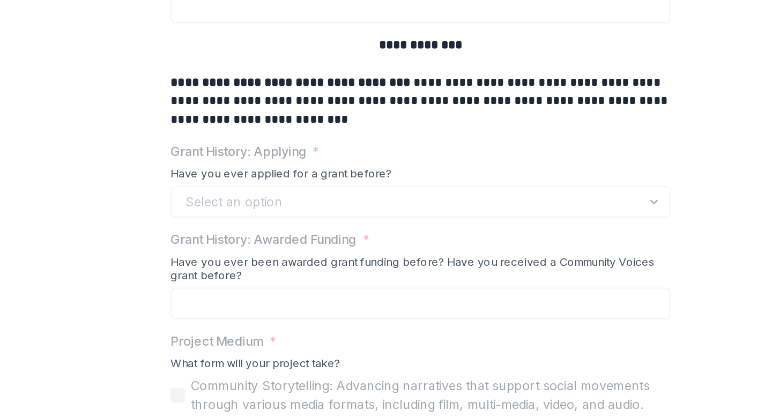
click at [279, 293] on p "Grant History: Awarded Funding" at bounding box center [279, 295] width 128 height 13
click at [276, 313] on div "Have you ever been awarded grant funding before? Have you received a Community …" at bounding box center [386, 317] width 343 height 23
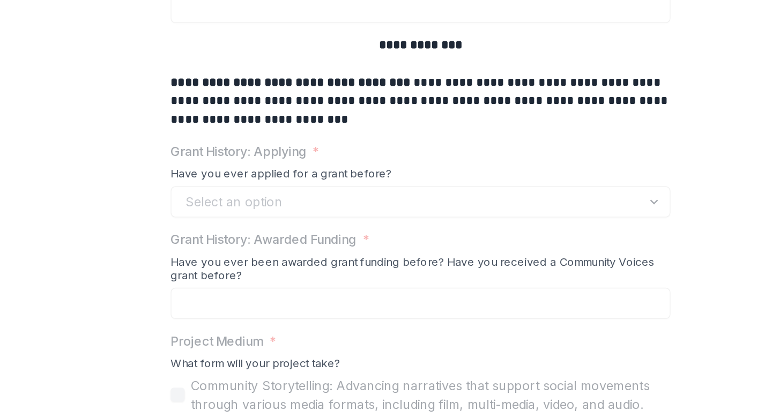
click at [276, 313] on div "Have you ever been awarded grant funding before? Have you received a Community …" at bounding box center [386, 317] width 343 height 23
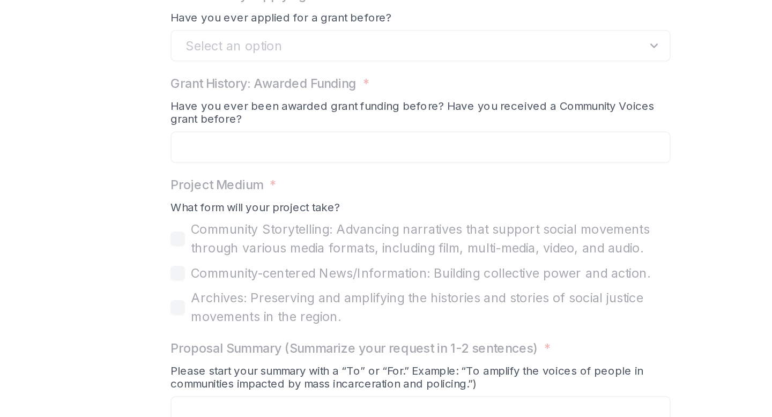
scroll to position [632, 0]
click at [262, 275] on div "What form will your project take?" at bounding box center [386, 274] width 343 height 13
click at [301, 296] on span "Community Storytelling: Advancing narratives that support social movements thro…" at bounding box center [393, 294] width 329 height 26
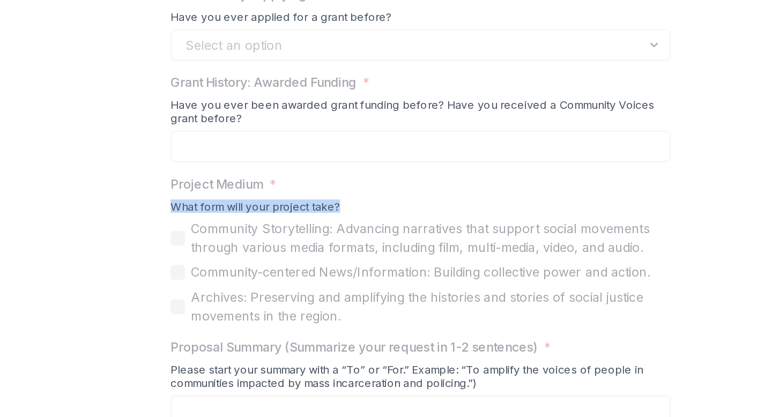
click at [301, 296] on span "Community Storytelling: Advancing narratives that support social movements thro…" at bounding box center [393, 294] width 329 height 26
drag, startPoint x: 230, startPoint y: 288, endPoint x: 444, endPoint y: 299, distance: 214.3
click at [445, 299] on span "Community Storytelling: Advancing narratives that support social movements thro…" at bounding box center [393, 294] width 329 height 26
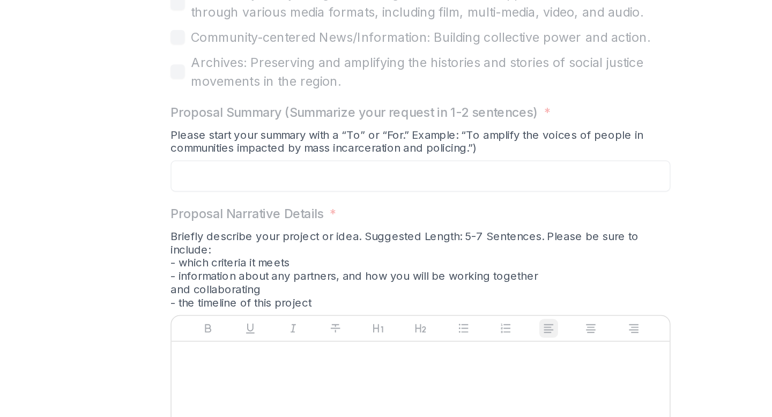
scroll to position [794, 0]
click at [257, 229] on div "Please start your summary with a “To” or “For.” Example: “To amplify the voices…" at bounding box center [386, 229] width 343 height 23
click at [243, 205] on p "Proposal Summary (Summarize your request in 1-2 sentences)" at bounding box center [341, 207] width 252 height 13
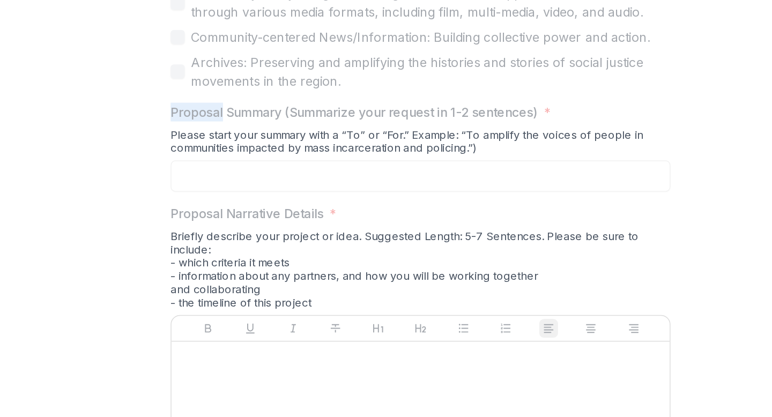
click at [243, 205] on p "Proposal Summary (Summarize your request in 1-2 sentences)" at bounding box center [341, 207] width 252 height 13
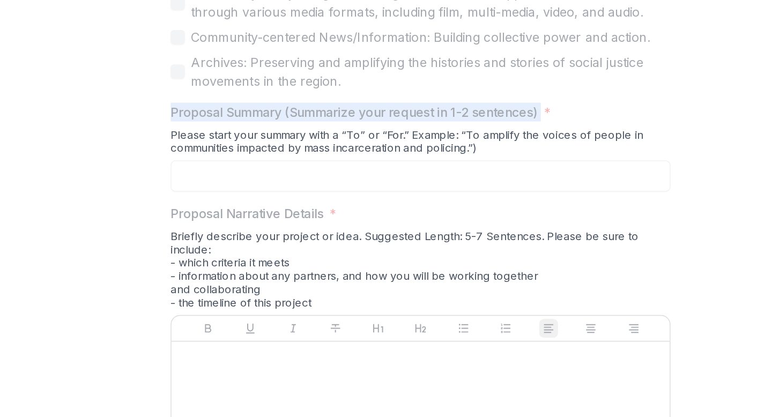
click at [243, 205] on p "Proposal Summary (Summarize your request in 1-2 sentences)" at bounding box center [341, 207] width 252 height 13
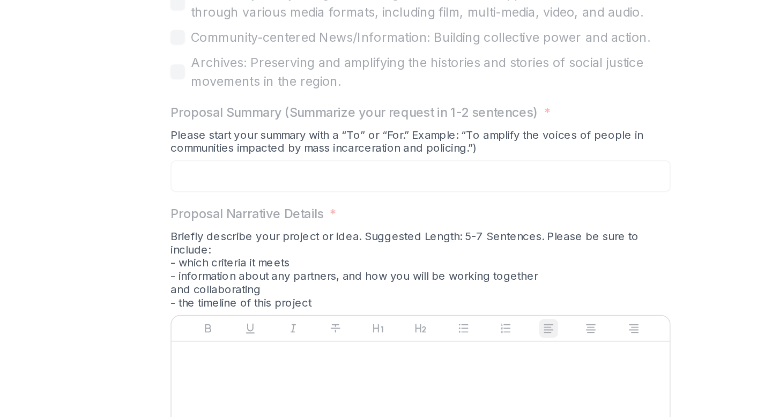
click at [266, 222] on div "Please start your summary with a “To” or “For.” Example: “To amplify the voices…" at bounding box center [386, 229] width 343 height 23
click at [266, 226] on div "Please start your summary with a “To” or “For.” Example: “To amplify the voices…" at bounding box center [386, 229] width 343 height 23
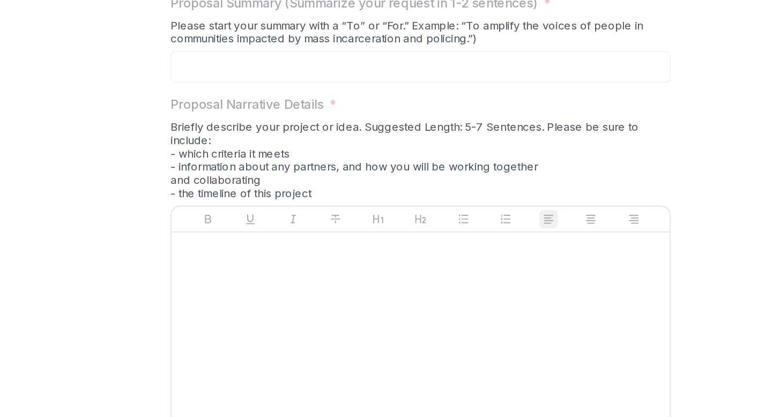
scroll to position [869, 0]
click at [295, 204] on p "Proposal Narrative Details" at bounding box center [267, 201] width 105 height 13
click at [285, 220] on div "Briefly describe your project or idea. Suggested Length: 5-7 Sentences. Please …" at bounding box center [386, 241] width 343 height 59
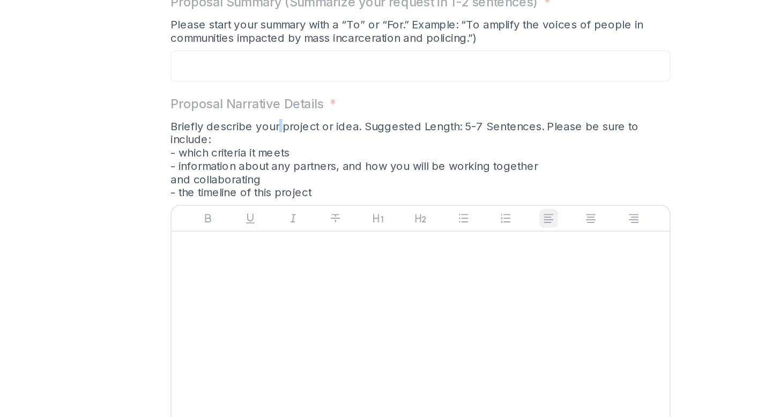
click at [285, 220] on div "Briefly describe your project or idea. Suggested Length: 5-7 Sentences. Please …" at bounding box center [386, 241] width 343 height 59
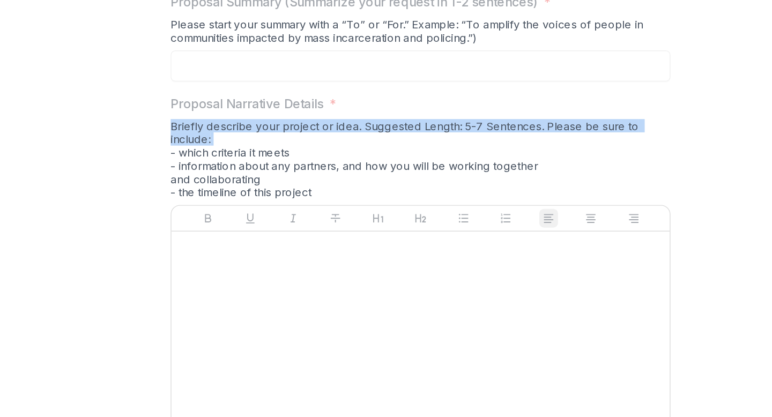
click at [285, 220] on div "Briefly describe your project or idea. Suggested Length: 5-7 Sentences. Please …" at bounding box center [386, 241] width 343 height 59
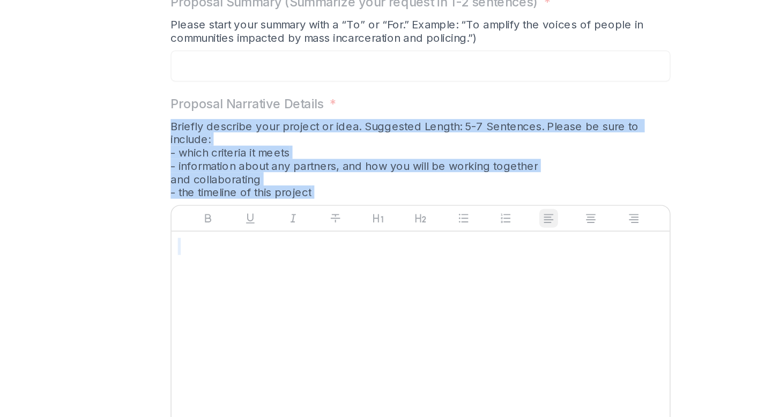
click at [337, 263] on div "Briefly describe your project or idea. Suggested Length: 5-7 Sentences. Please …" at bounding box center [386, 241] width 343 height 59
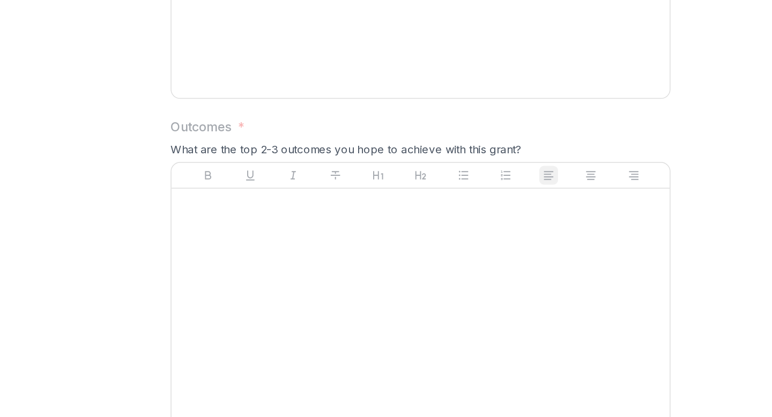
scroll to position [1140, 0]
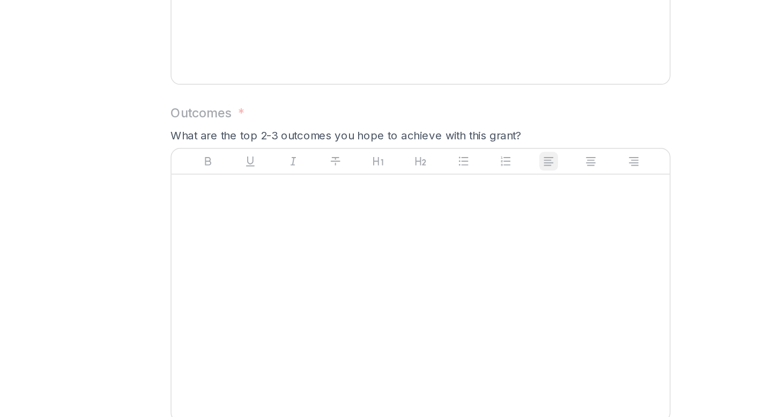
click at [236, 205] on p "Outcomes" at bounding box center [236, 208] width 42 height 13
click at [424, 220] on div "What are the top 2-3 outcomes you hope to achieve with this grant?" at bounding box center [386, 225] width 343 height 13
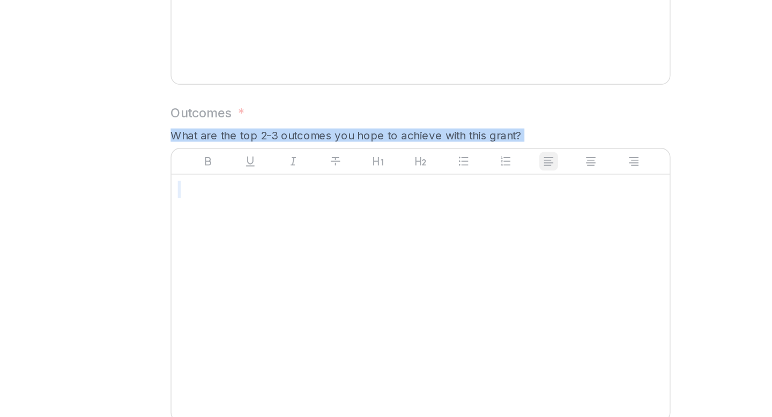
click at [424, 220] on div "What are the top 2-3 outcomes you hope to achieve with this grant?" at bounding box center [386, 225] width 343 height 13
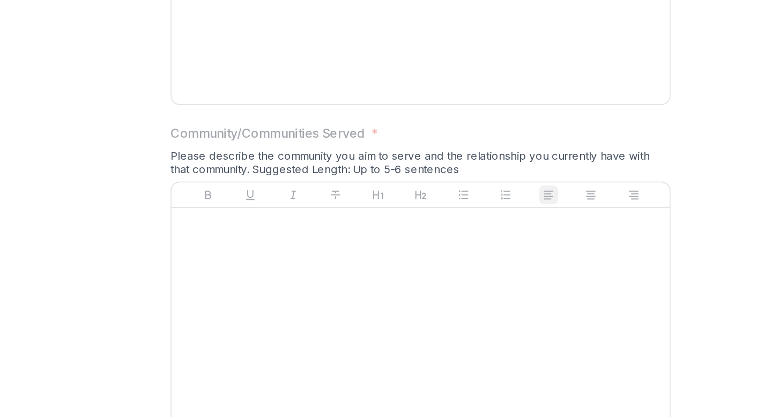
scroll to position [1364, 0]
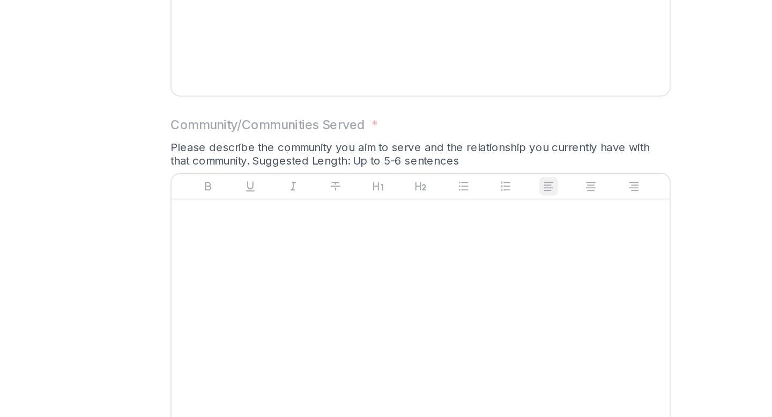
click at [268, 216] on p "Community/Communities Served" at bounding box center [282, 216] width 134 height 13
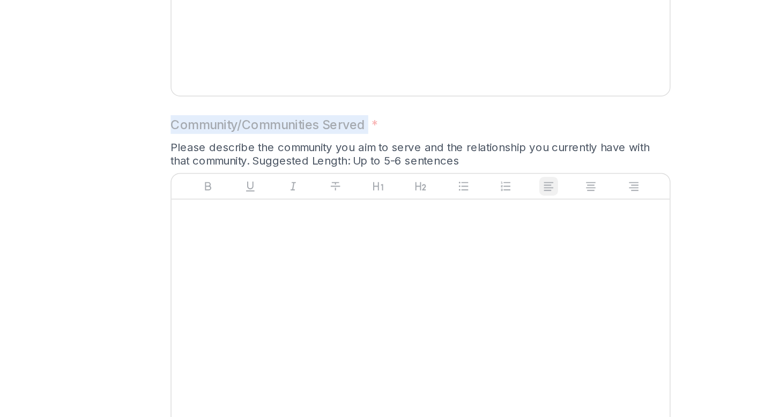
click at [268, 216] on p "Community/Communities Served" at bounding box center [282, 216] width 134 height 13
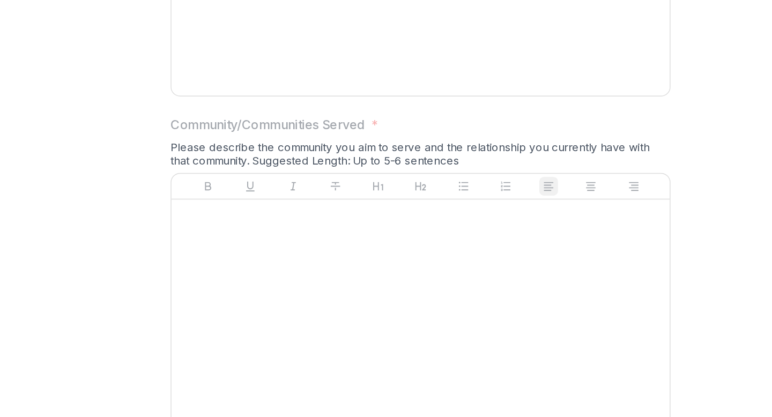
click at [264, 234] on div "Please describe the community you aim to serve and the relationship you current…" at bounding box center [386, 238] width 343 height 23
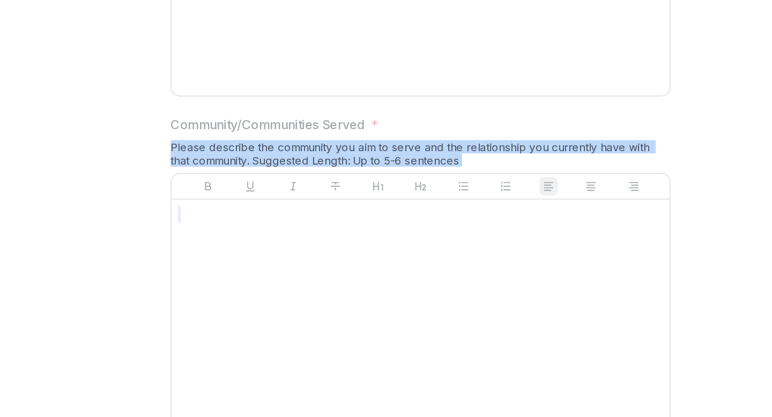
click at [264, 234] on div "Please describe the community you aim to serve and the relationship you current…" at bounding box center [386, 238] width 343 height 23
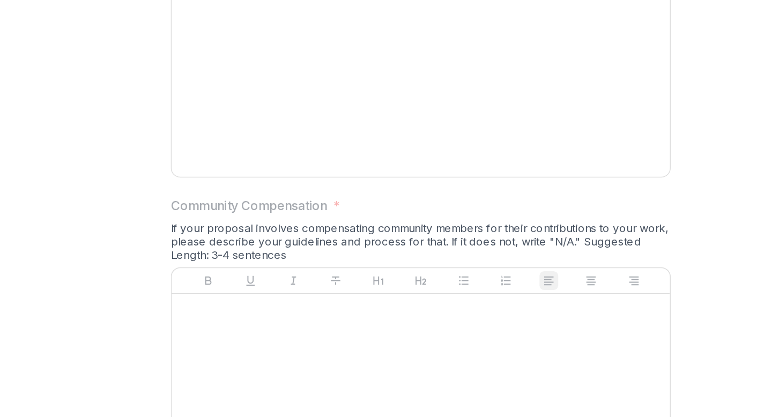
scroll to position [1552, 0]
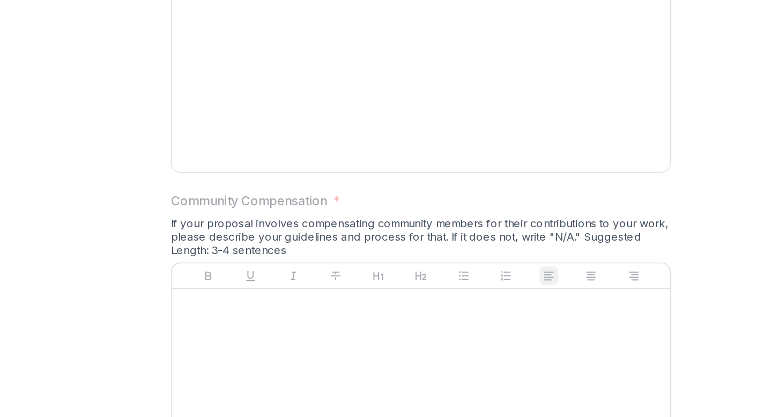
click at [276, 270] on p "Community Compensation" at bounding box center [268, 268] width 107 height 13
click at [255, 286] on div "If your proposal involves compensating community members for their contribution…" at bounding box center [386, 295] width 343 height 32
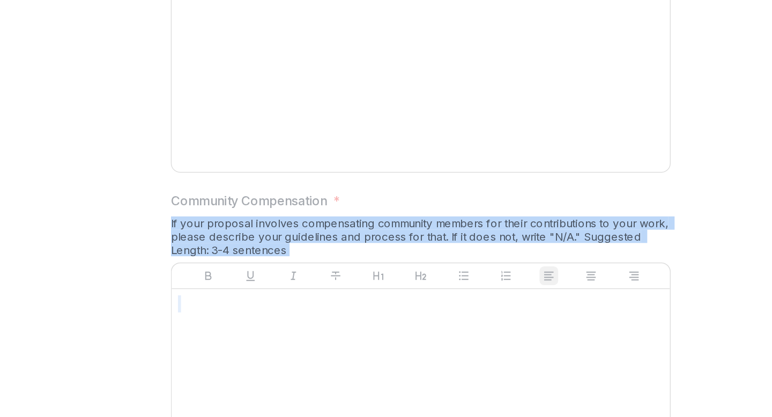
click at [255, 286] on div "If your proposal involves compensating community members for their contribution…" at bounding box center [386, 295] width 343 height 32
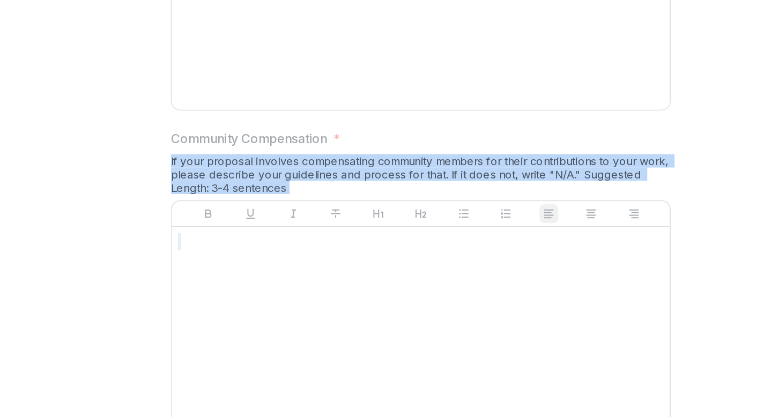
scroll to position [1596, 0]
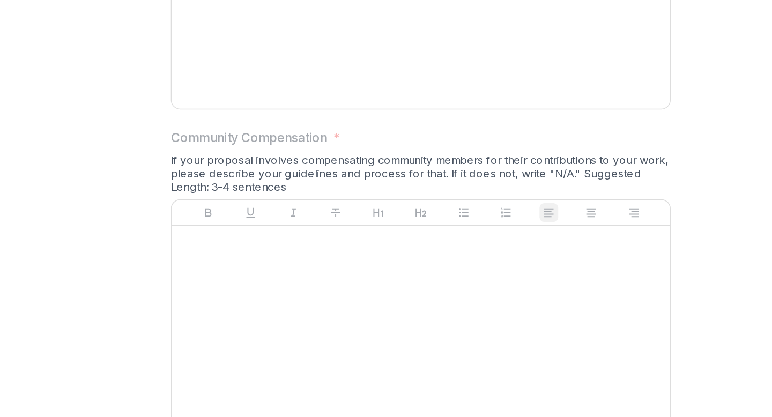
click at [260, 243] on div "If your proposal involves compensating community members for their contribution…" at bounding box center [386, 252] width 343 height 32
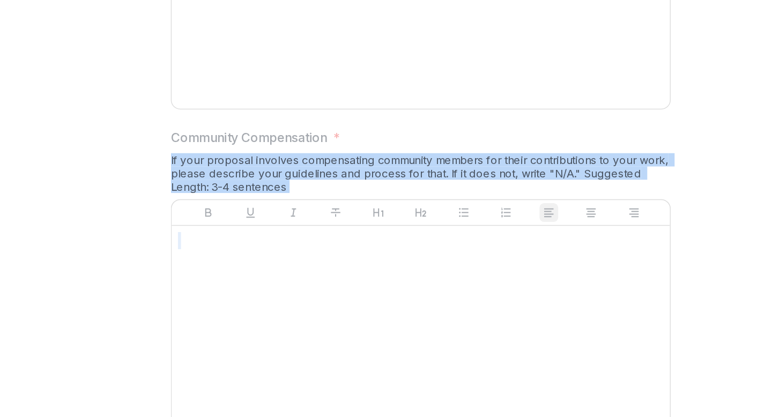
click at [260, 243] on div "If your proposal involves compensating community members for their contribution…" at bounding box center [386, 252] width 343 height 32
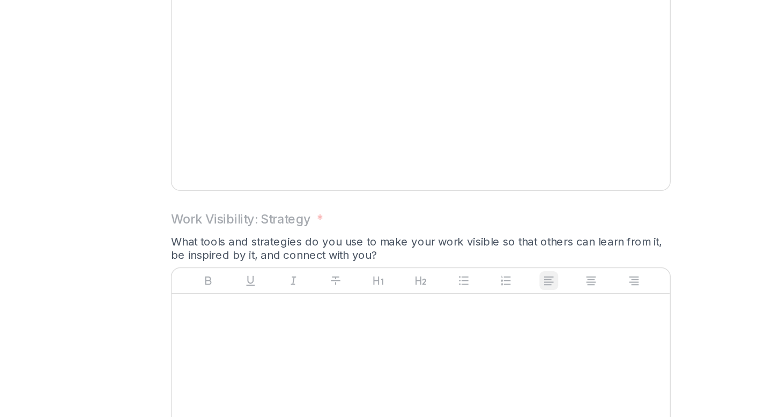
scroll to position [1826, 0]
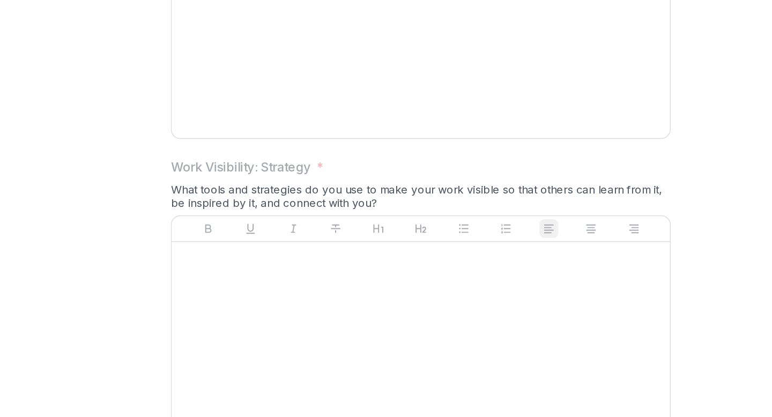
click at [269, 250] on p "Work Visibility: Strategy" at bounding box center [263, 245] width 96 height 13
click at [261, 261] on div "What tools and strategies do you use to make your work visible so that others c…" at bounding box center [386, 267] width 343 height 23
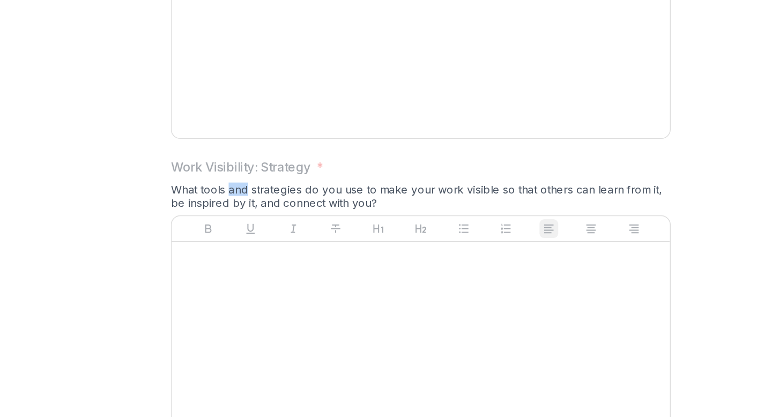
click at [261, 261] on div "What tools and strategies do you use to make your work visible so that others c…" at bounding box center [386, 267] width 343 height 23
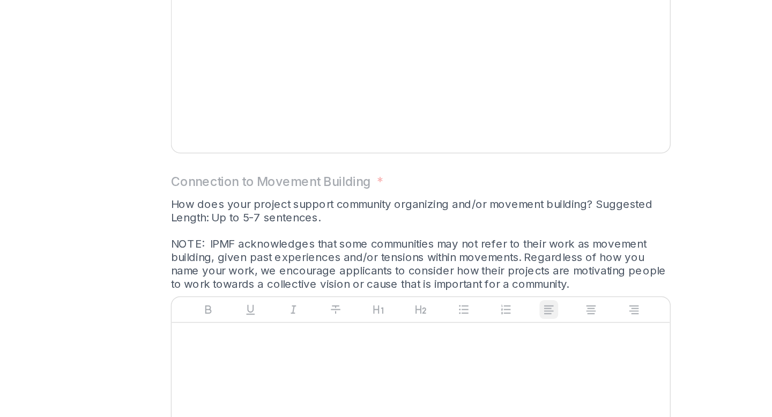
scroll to position [2063, 0]
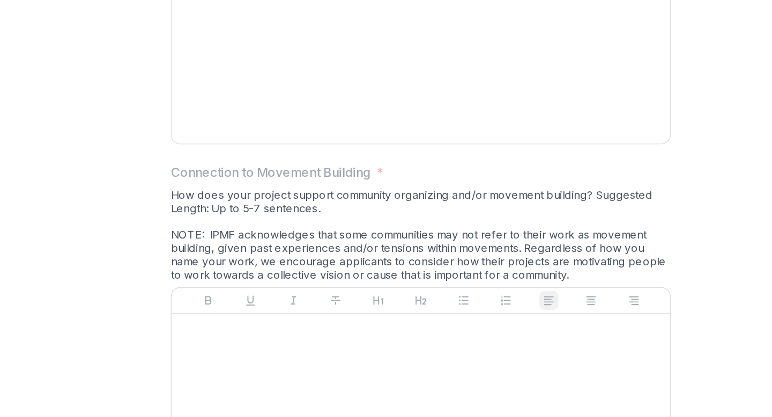
click at [307, 252] on p "Connection to Movement Building" at bounding box center [283, 248] width 137 height 13
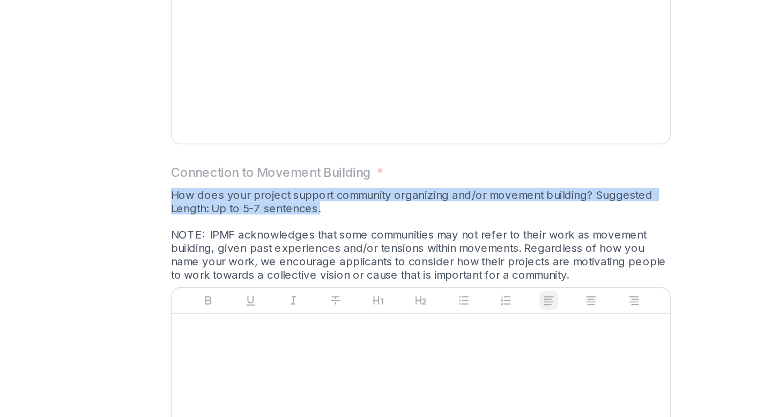
drag, startPoint x: 197, startPoint y: 262, endPoint x: 421, endPoint y: 275, distance: 224.6
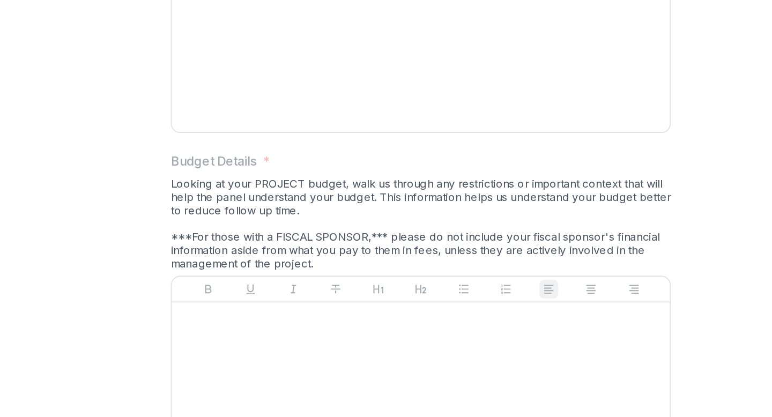
scroll to position [2357, 0]
click at [242, 242] on p "Budget Details" at bounding box center [244, 241] width 59 height 13
click at [236, 256] on div "Looking at your PROJECT budget, walk us through any restrictions or important c…" at bounding box center [386, 286] width 343 height 68
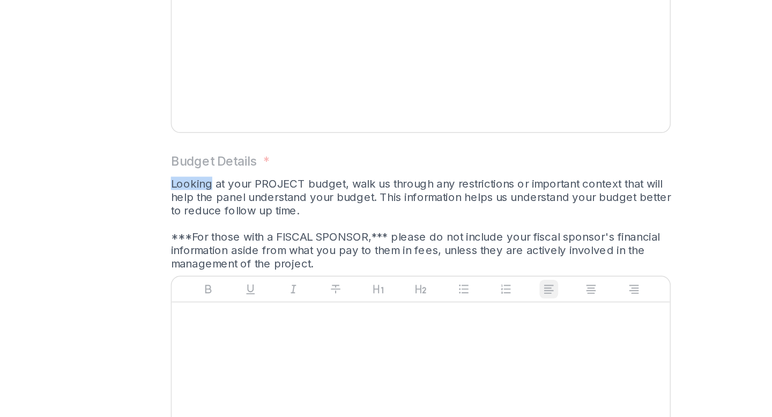
click at [236, 256] on div "Looking at your PROJECT budget, walk us through any restrictions or important c…" at bounding box center [386, 286] width 343 height 68
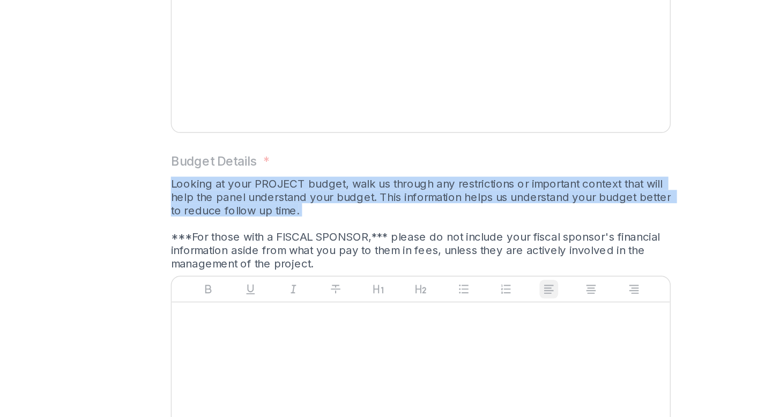
click at [236, 256] on div "Looking at your PROJECT budget, walk us through any restrictions or important c…" at bounding box center [386, 286] width 343 height 68
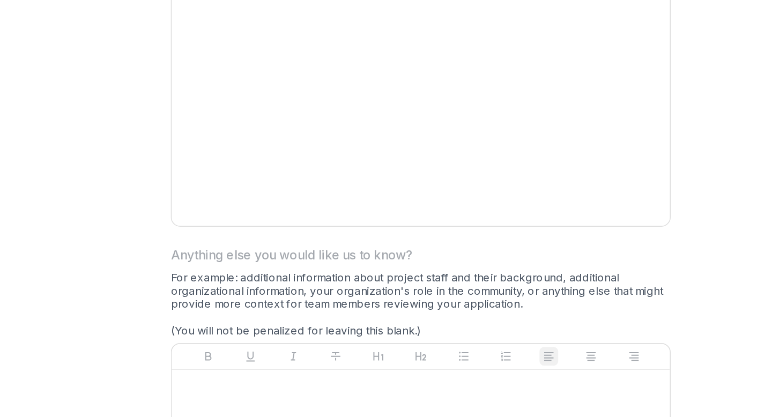
scroll to position [2640, 0]
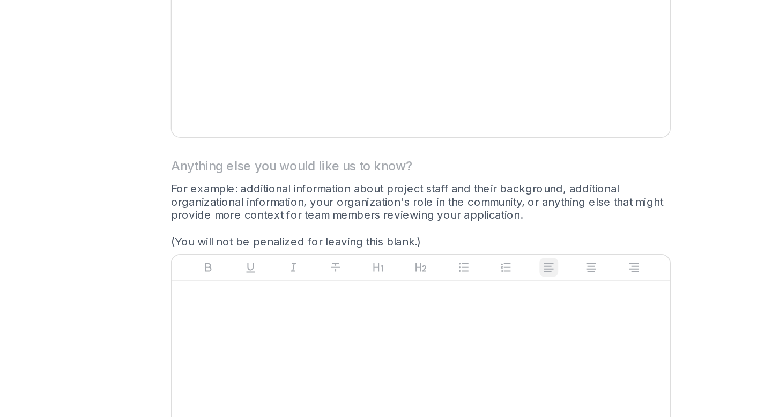
click at [327, 247] on p "Anything else you would like us to know?" at bounding box center [298, 244] width 166 height 13
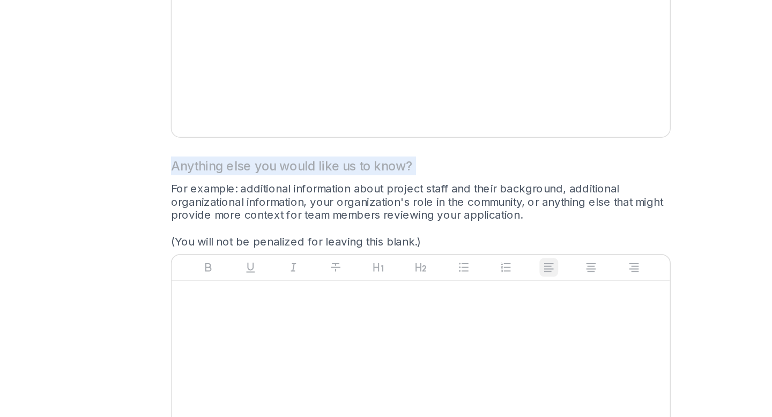
click at [327, 247] on p "Anything else you would like us to know?" at bounding box center [298, 244] width 166 height 13
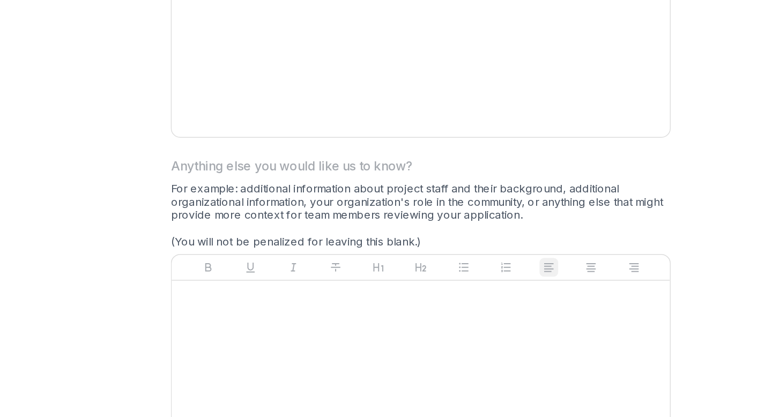
click at [277, 272] on div "For example: additional information about project staff and their background, a…" at bounding box center [386, 280] width 343 height 50
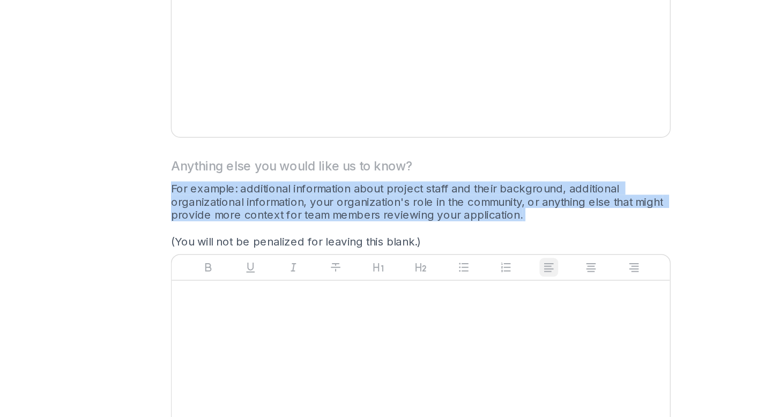
click at [277, 272] on div "For example: additional information about project staff and their background, a…" at bounding box center [386, 280] width 343 height 50
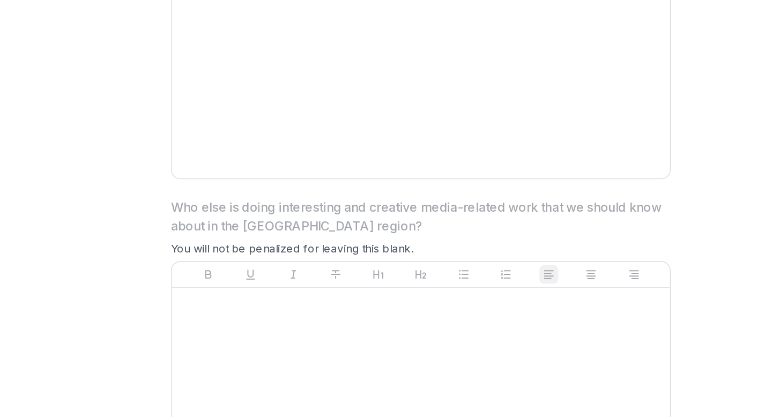
scroll to position [2885, 0]
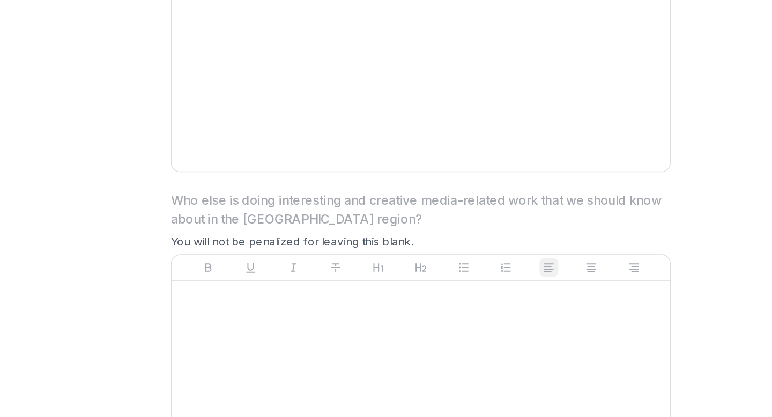
click at [276, 270] on p "Who else is doing interesting and creative media-related work that we should kn…" at bounding box center [383, 275] width 337 height 26
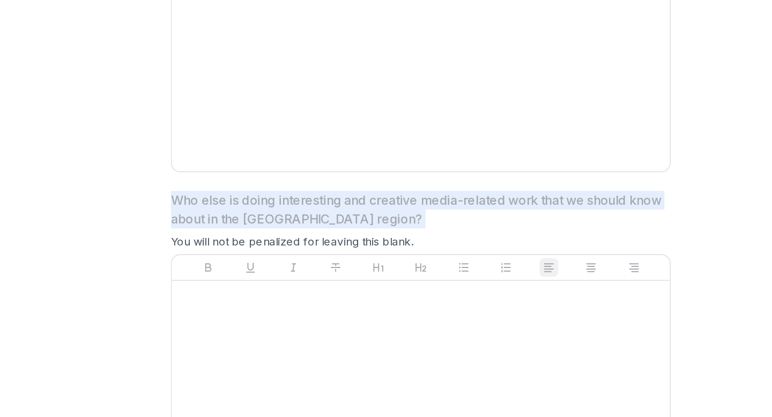
click at [276, 270] on p "Who else is doing interesting and creative media-related work that we should kn…" at bounding box center [383, 275] width 337 height 26
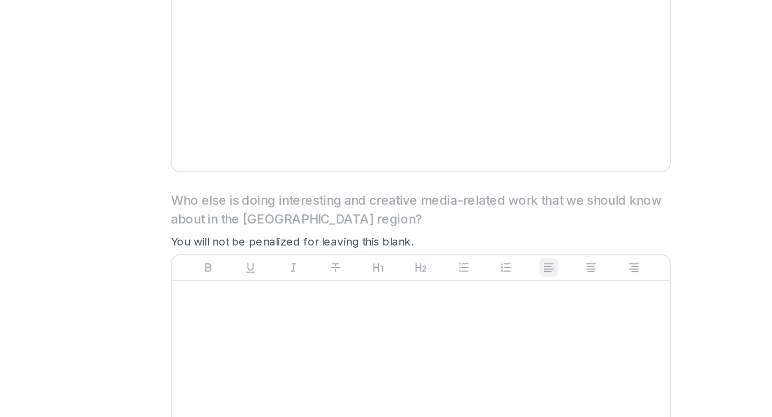
click at [288, 298] on div "You will not be penalized for leaving this blank." at bounding box center [386, 298] width 343 height 13
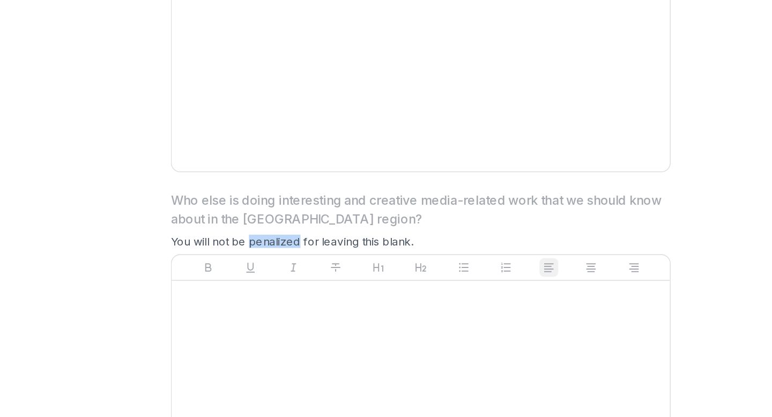
click at [288, 298] on div "You will not be penalized for leaving this blank." at bounding box center [386, 298] width 343 height 13
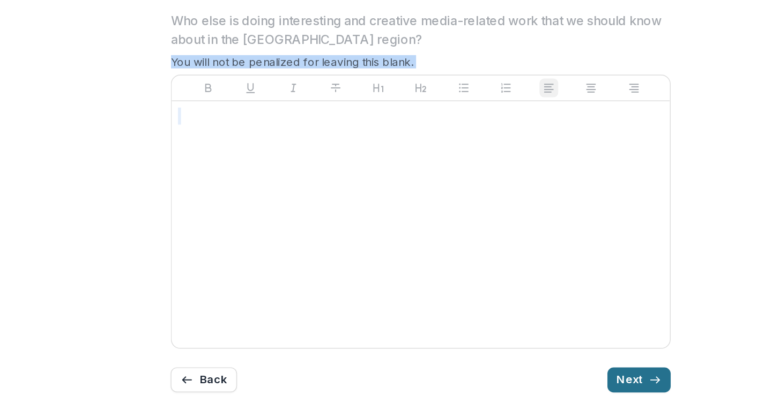
click at [531, 393] on button "Next" at bounding box center [535, 391] width 43 height 17
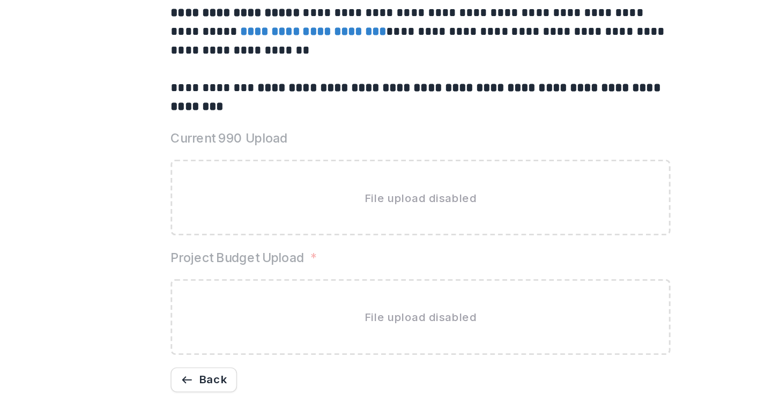
scroll to position [335, 0]
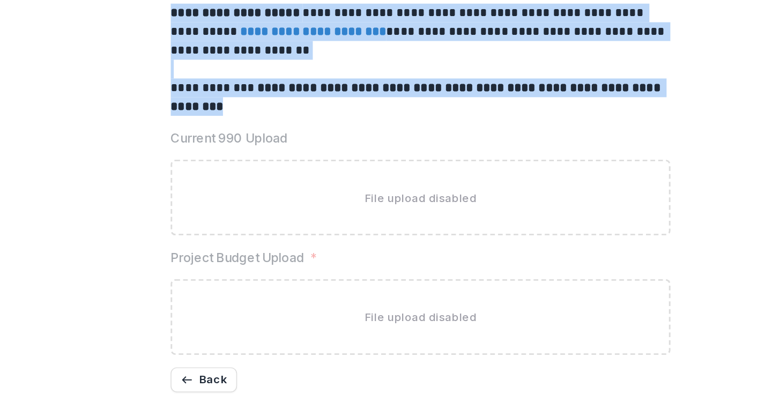
drag, startPoint x: 211, startPoint y: 137, endPoint x: 274, endPoint y: 207, distance: 93.4
click at [274, 207] on div "**********" at bounding box center [386, 173] width 360 height 470
click at [308, 209] on p "**********" at bounding box center [386, 198] width 343 height 26
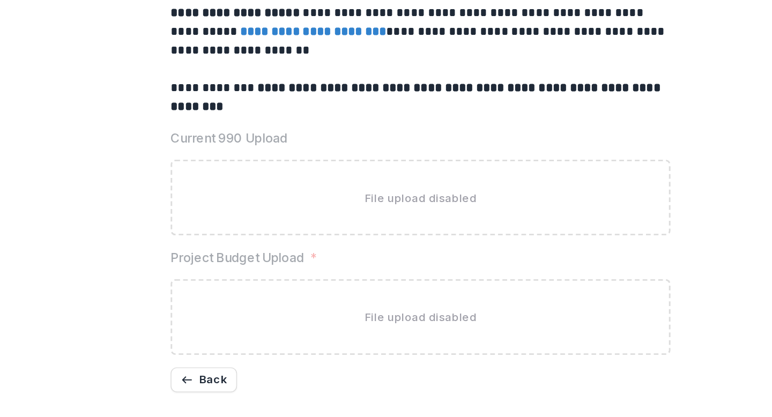
click at [270, 191] on strong "**********" at bounding box center [384, 197] width 338 height 21
